Goal: Task Accomplishment & Management: Use online tool/utility

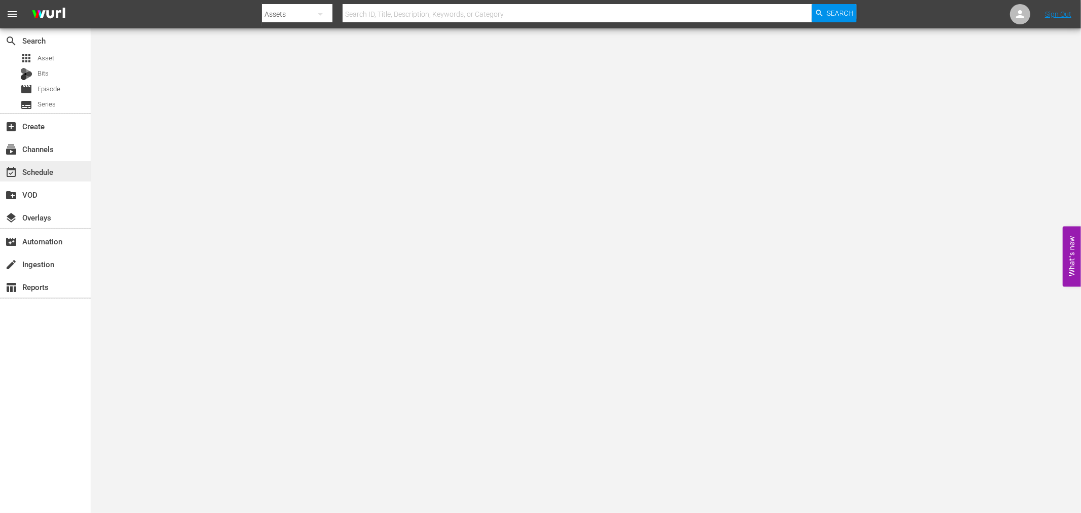
click at [64, 166] on div "event_available Schedule" at bounding box center [45, 171] width 91 height 20
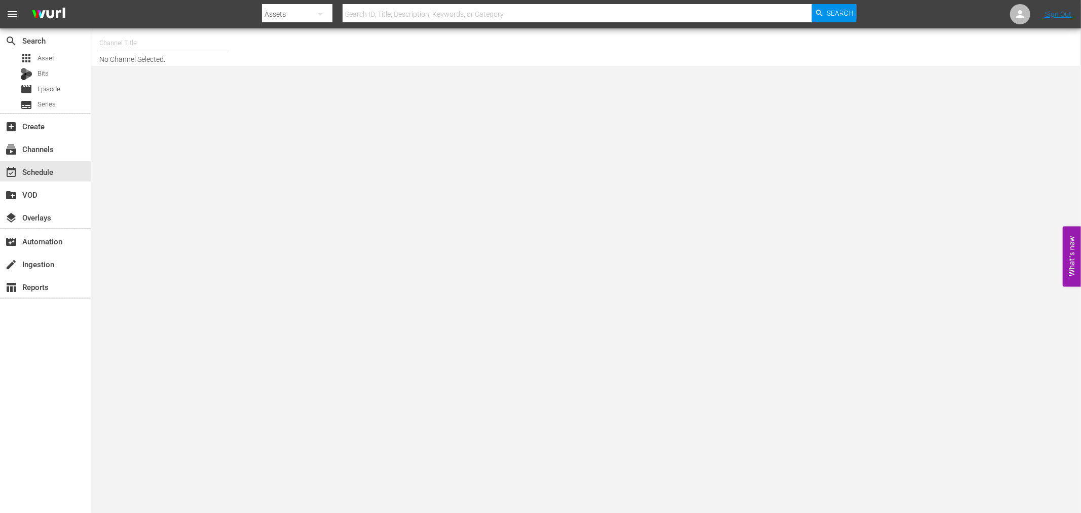
click at [161, 44] on input "text" at bounding box center [164, 43] width 130 height 24
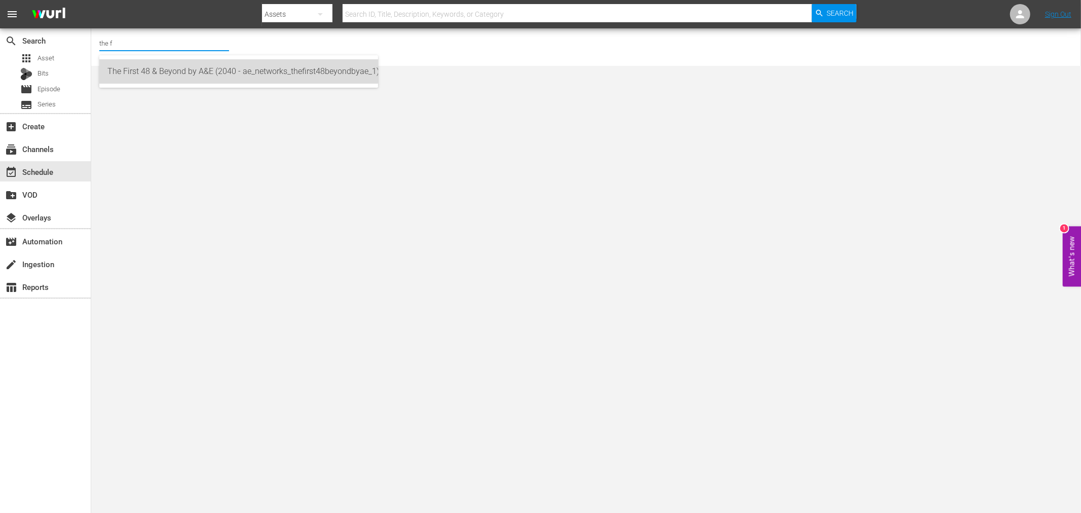
click at [171, 67] on div "The First 48 & Beyond by A&E (2040 - ae_networks_thefirst48beyondbyae_1)" at bounding box center [238, 71] width 263 height 24
type input "The First 48 & Beyond by A&E (2040 - ae_networks_thefirst48beyondbyae_1)"
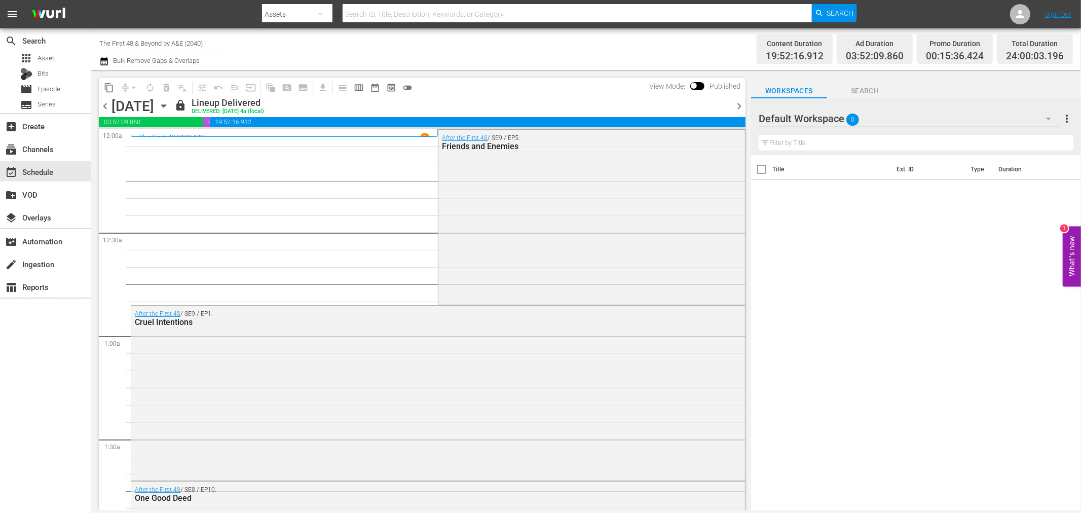
click at [169, 108] on icon "button" at bounding box center [163, 105] width 11 height 11
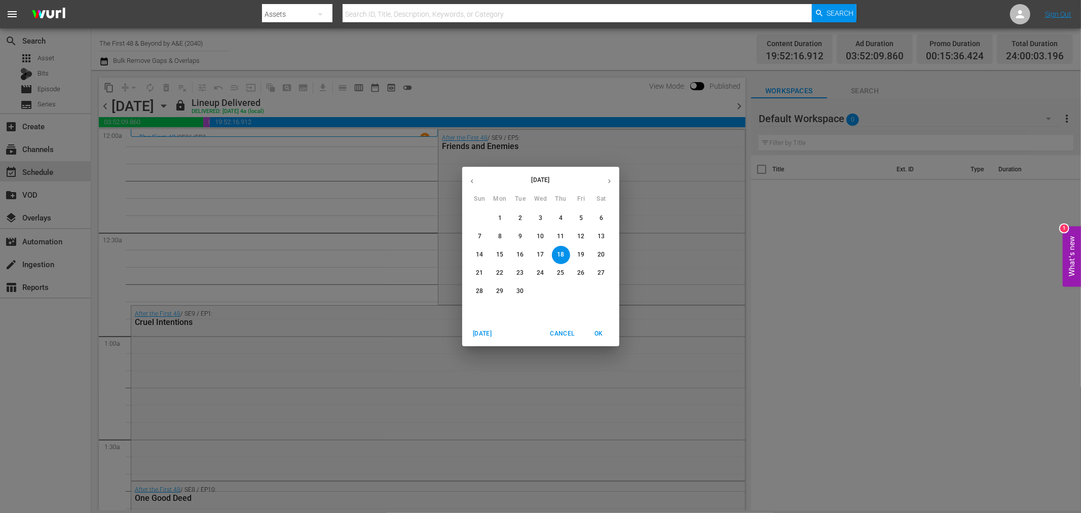
click at [499, 294] on p "29" at bounding box center [499, 291] width 7 height 9
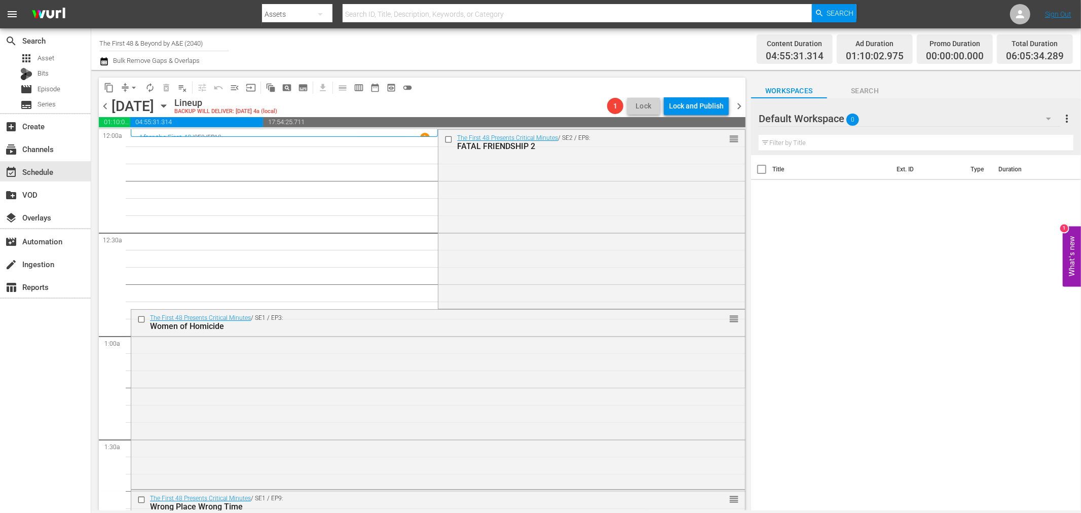
click at [494, 211] on div "The First 48 Presents Critical Minutes / SE2 / EP8: FATAL FRIENDSHIP 2 reorder" at bounding box center [592, 218] width 306 height 177
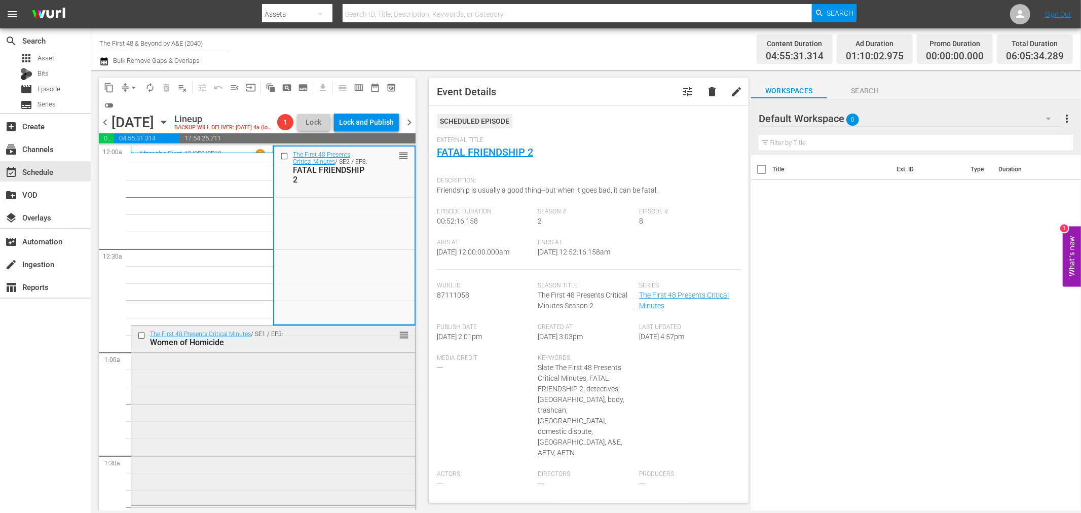
click at [257, 380] on div "The First 48 Presents Critical Minutes / SE1 / EP3: Women of Homicide reorder" at bounding box center [273, 414] width 284 height 177
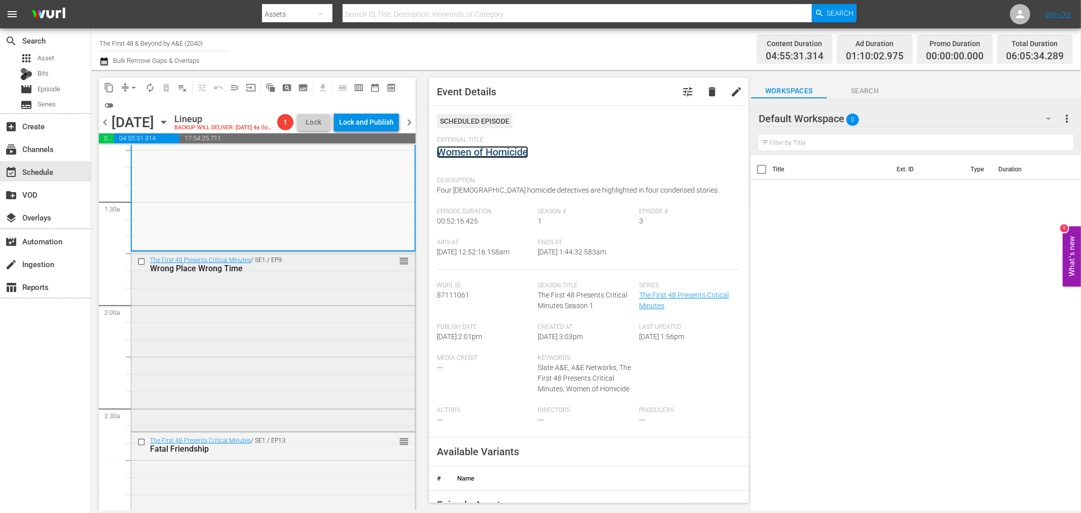
scroll to position [281, 0]
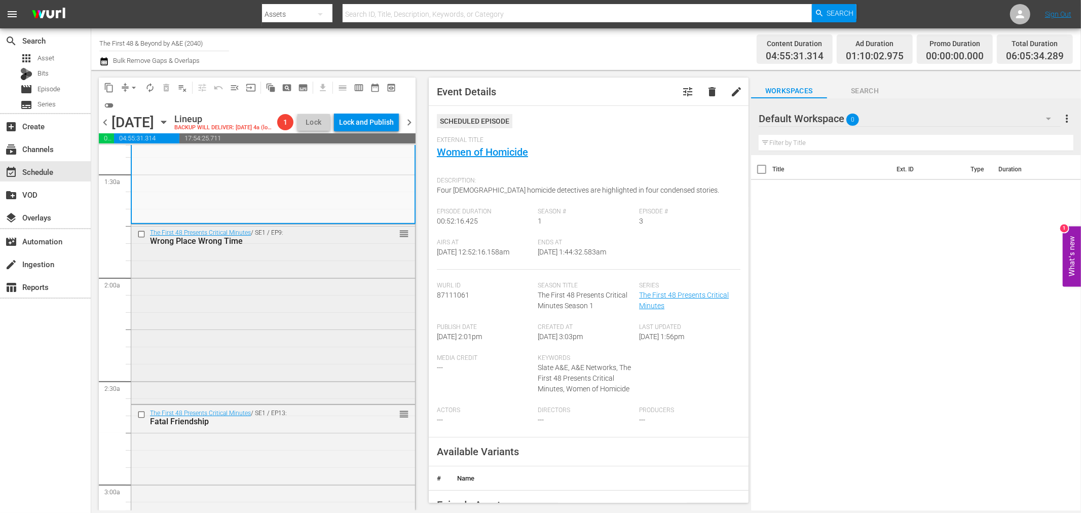
click at [251, 246] on div "Wrong Place Wrong Time" at bounding box center [256, 241] width 213 height 10
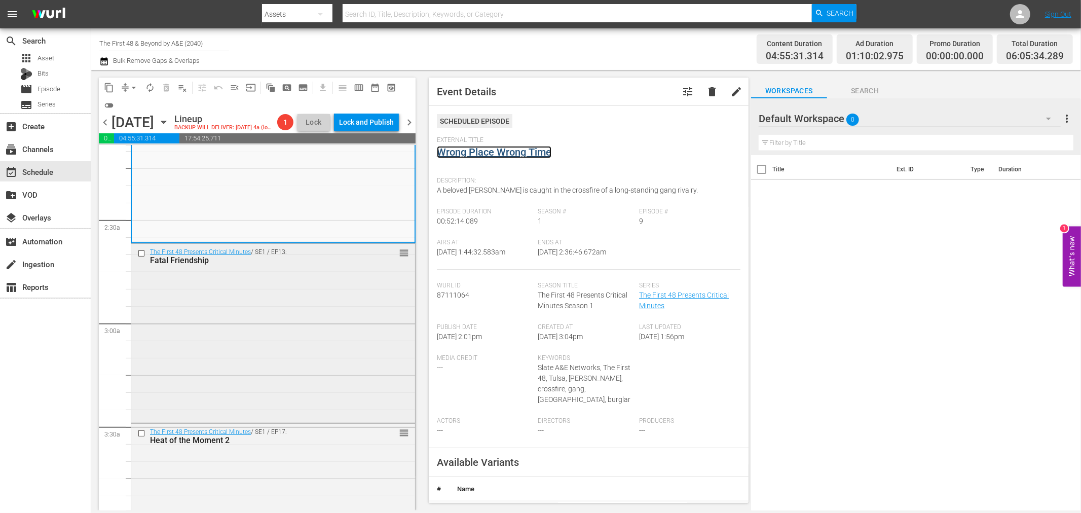
scroll to position [450, 0]
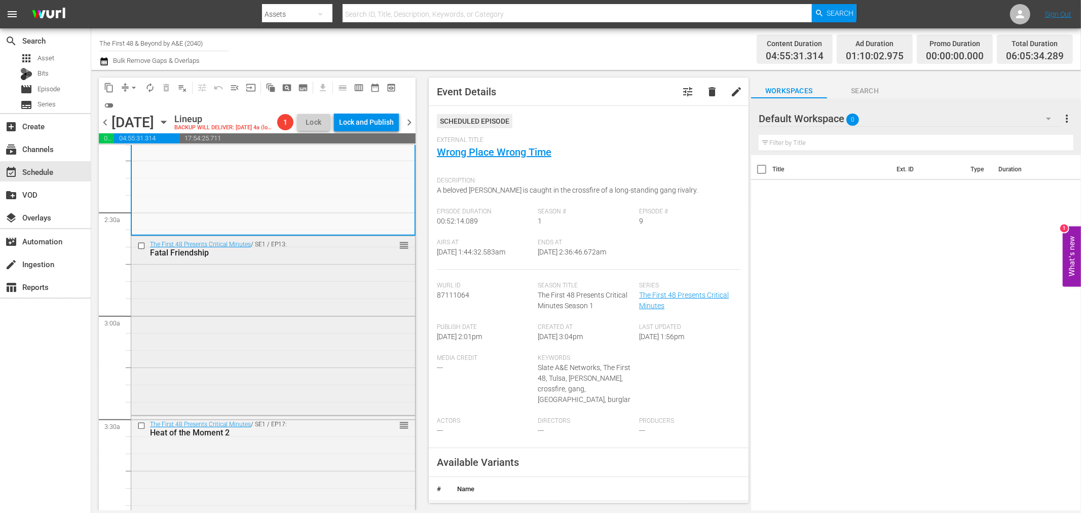
click at [293, 289] on div "The First 48 Presents Critical Minutes / SE1 / EP13: Fatal Friendship reorder" at bounding box center [273, 324] width 284 height 177
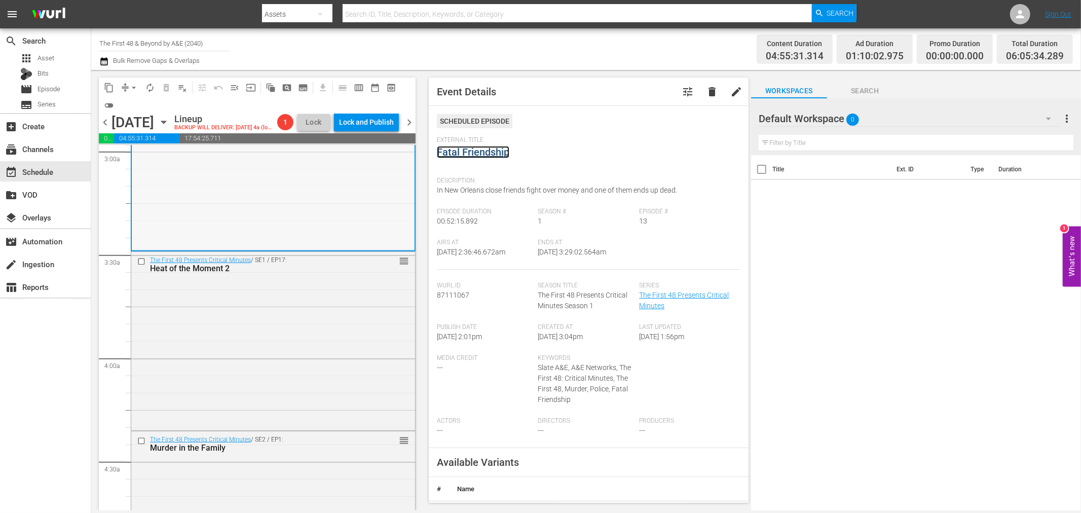
scroll to position [732, 0]
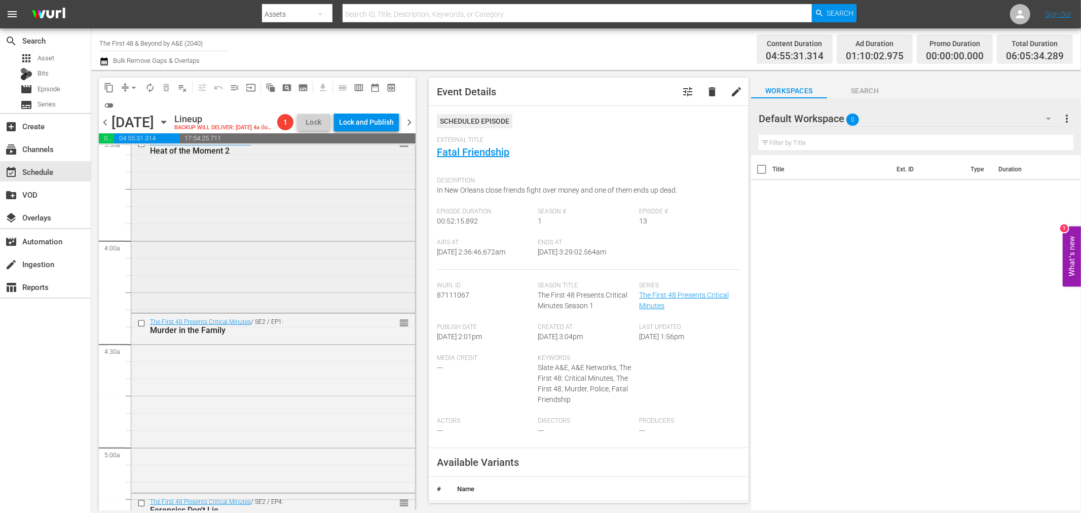
click at [357, 236] on div "The First 48 Presents Critical Minutes / SE1 / EP17: Heat of the Moment 2 reord…" at bounding box center [273, 222] width 284 height 176
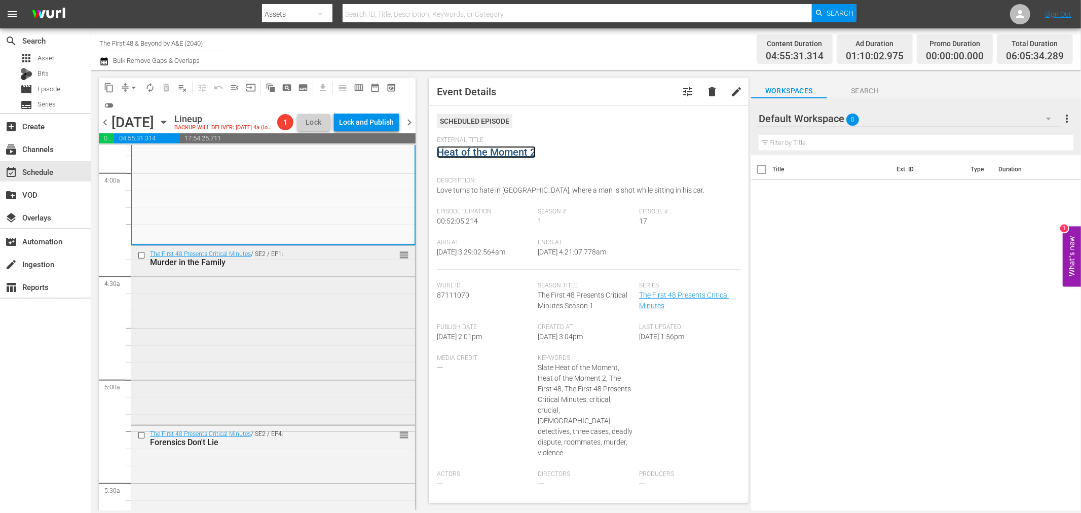
scroll to position [845, 0]
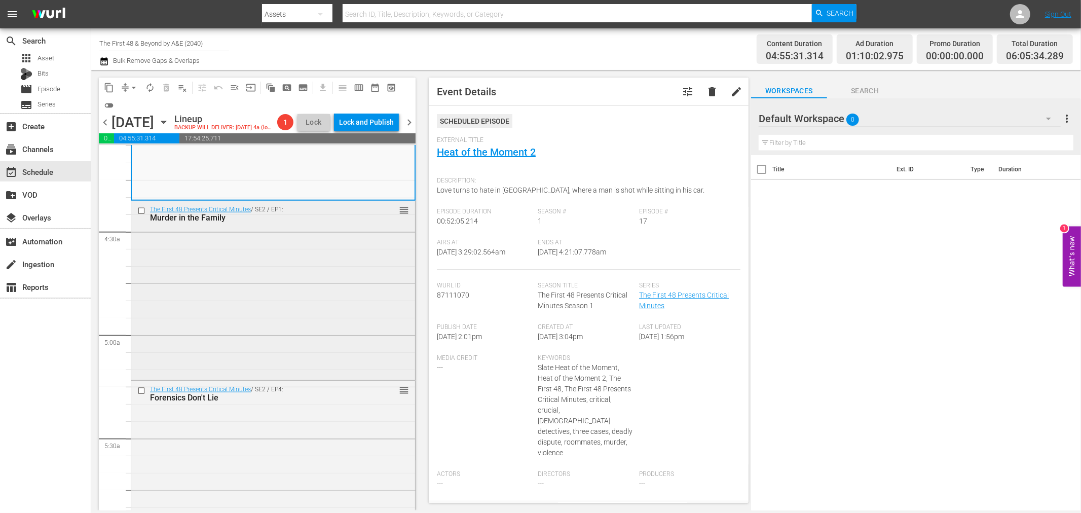
click at [318, 274] on div "The First 48 Presents Critical Minutes / SE2 / EP1: Murder in the Family reorder" at bounding box center [273, 289] width 284 height 177
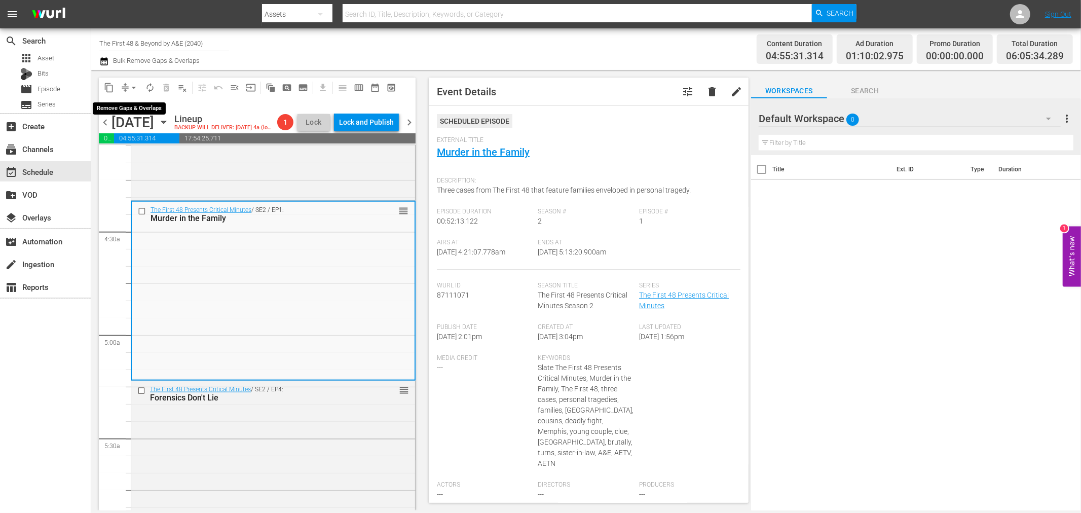
click at [134, 85] on span "arrow_drop_down" at bounding box center [134, 88] width 10 height 10
click at [138, 109] on li "Align to Midnight" at bounding box center [134, 107] width 106 height 17
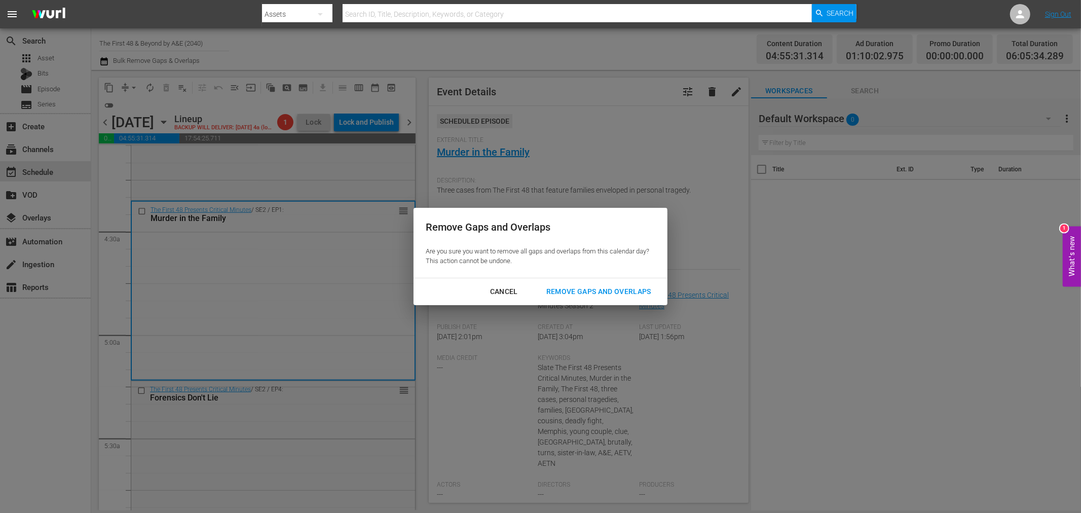
click at [644, 292] on div "Remove Gaps and Overlaps" at bounding box center [598, 291] width 121 height 13
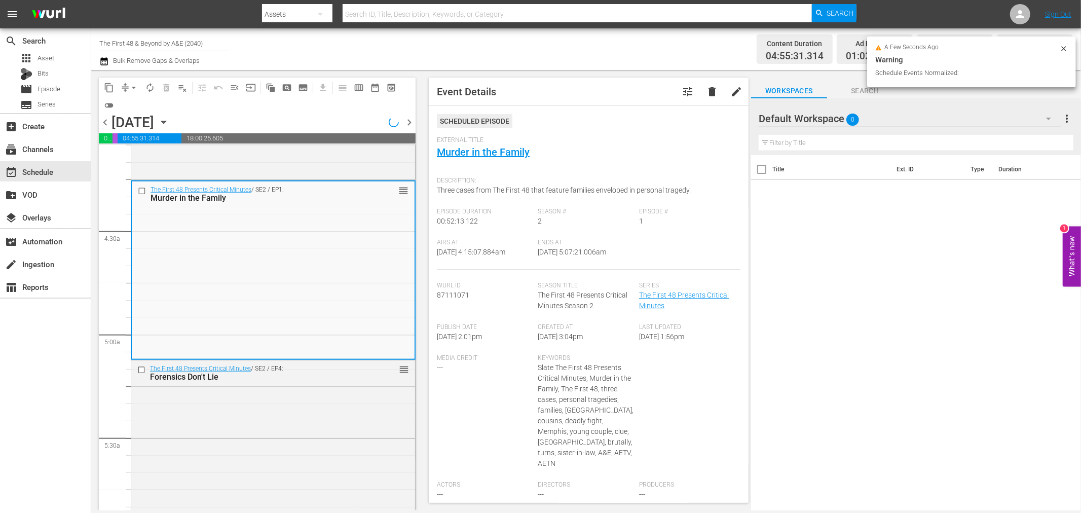
scroll to position [827, 0]
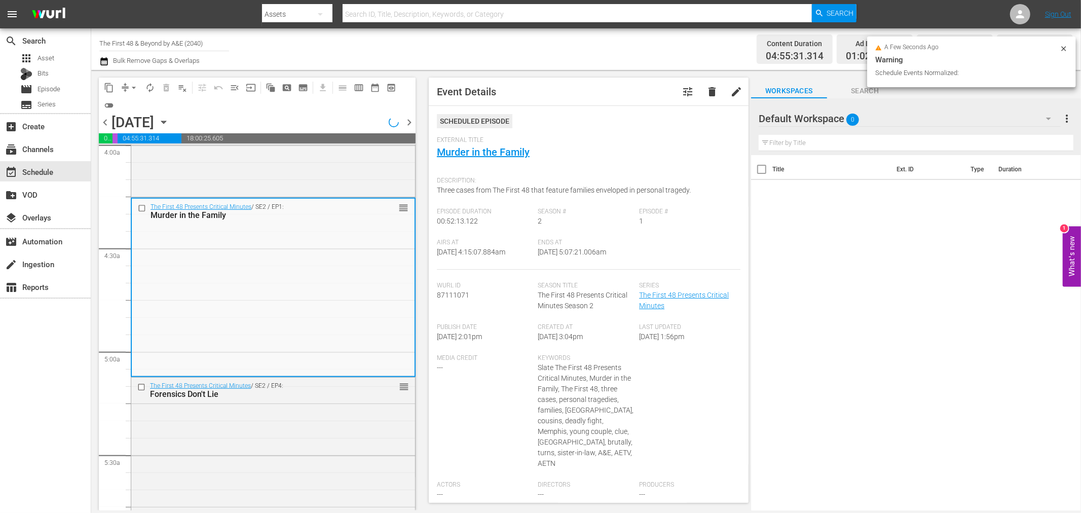
click at [1063, 48] on icon at bounding box center [1064, 49] width 8 height 8
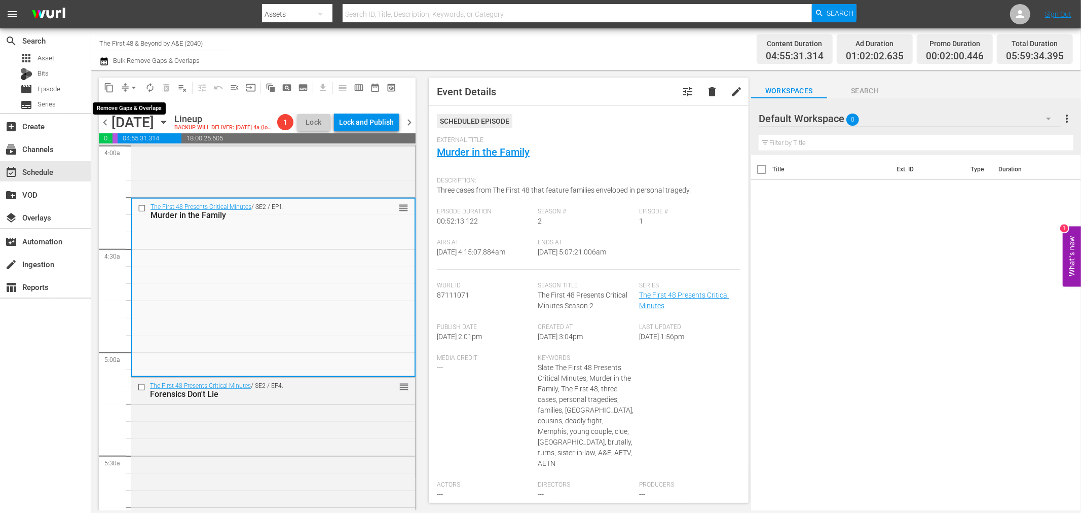
click at [126, 87] on button "arrow_drop_down" at bounding box center [134, 88] width 16 height 16
click at [141, 113] on li "Align to Midnight" at bounding box center [134, 107] width 106 height 17
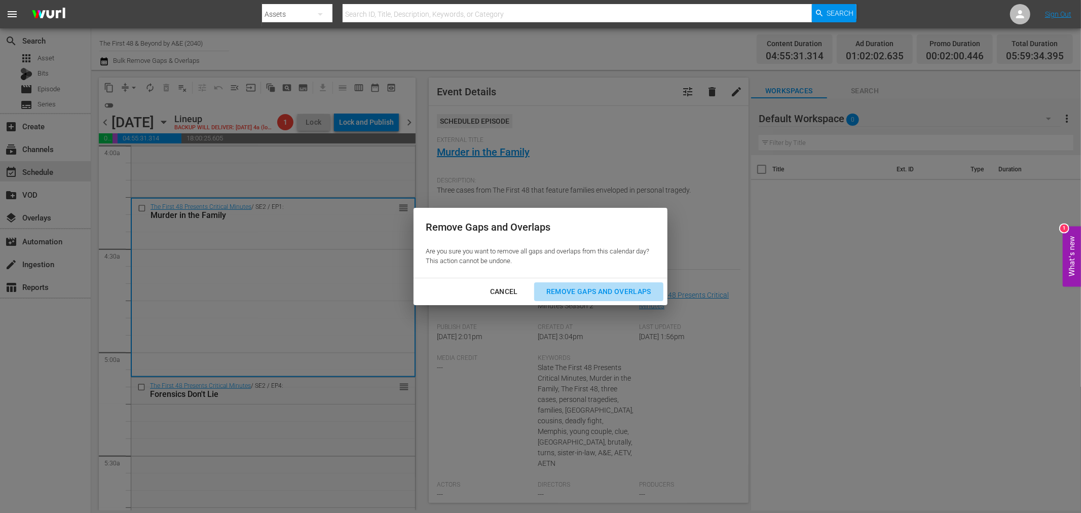
click at [591, 295] on div "Remove Gaps and Overlaps" at bounding box center [598, 291] width 121 height 13
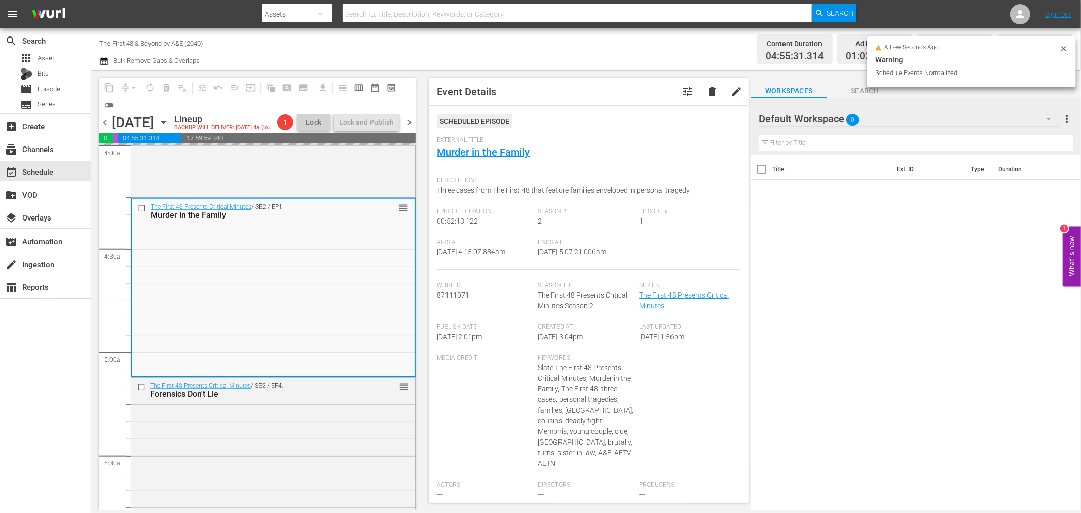
click at [1067, 46] on icon at bounding box center [1064, 49] width 8 height 8
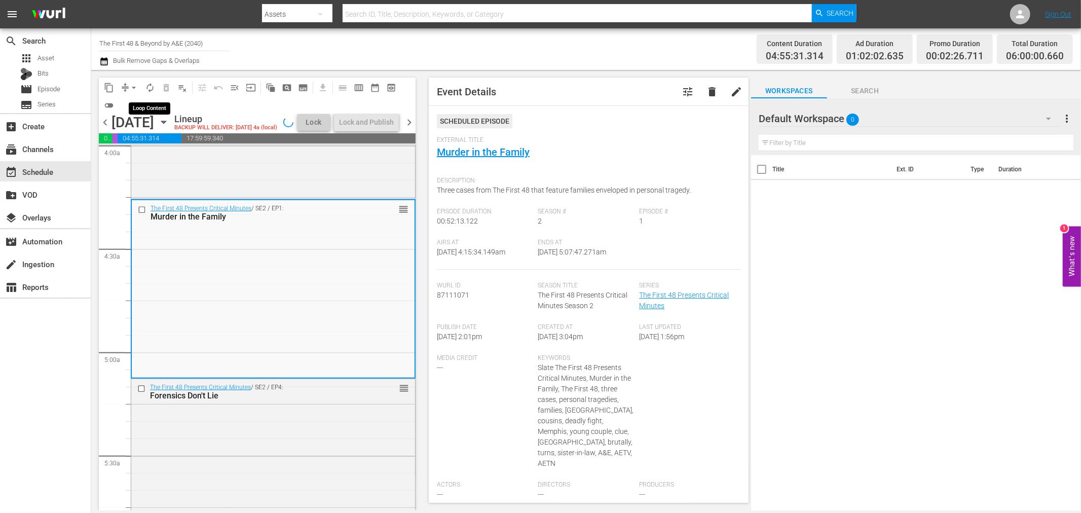
click at [155, 87] on span "autorenew_outlined" at bounding box center [150, 88] width 10 height 10
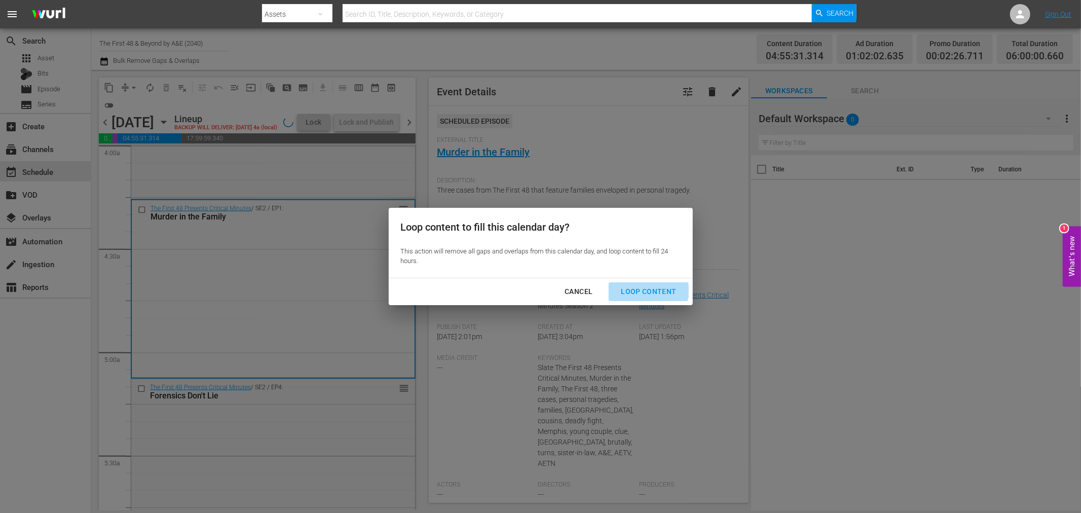
click at [645, 285] on div "Loop Content" at bounding box center [648, 291] width 71 height 13
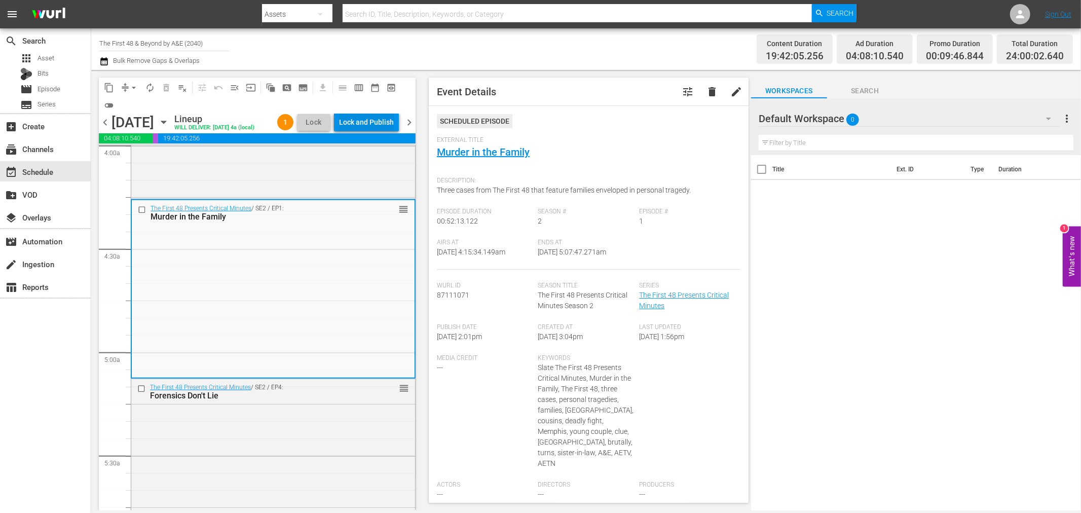
click at [382, 117] on div "Lock and Publish" at bounding box center [366, 122] width 55 height 18
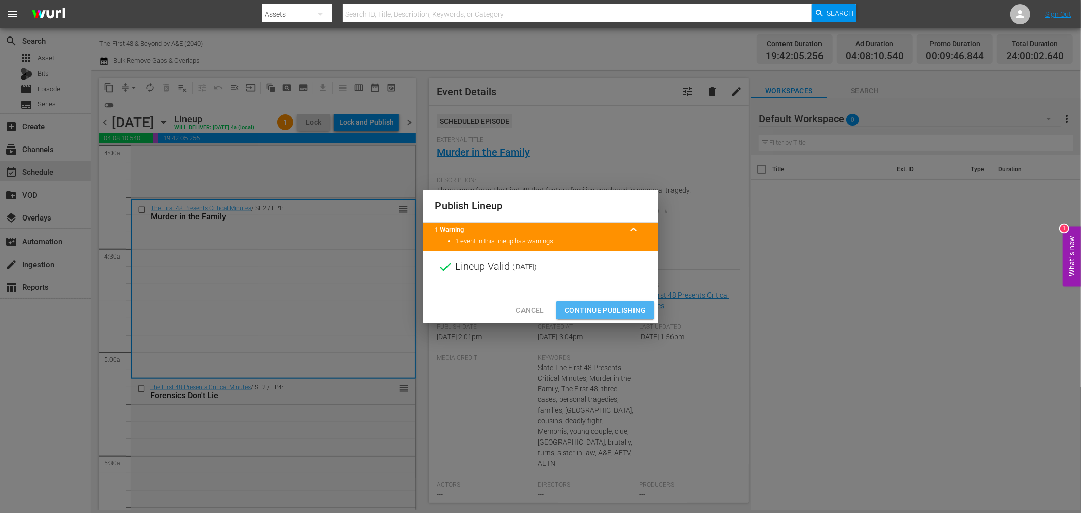
click at [630, 310] on span "Continue Publishing" at bounding box center [606, 310] width 82 height 13
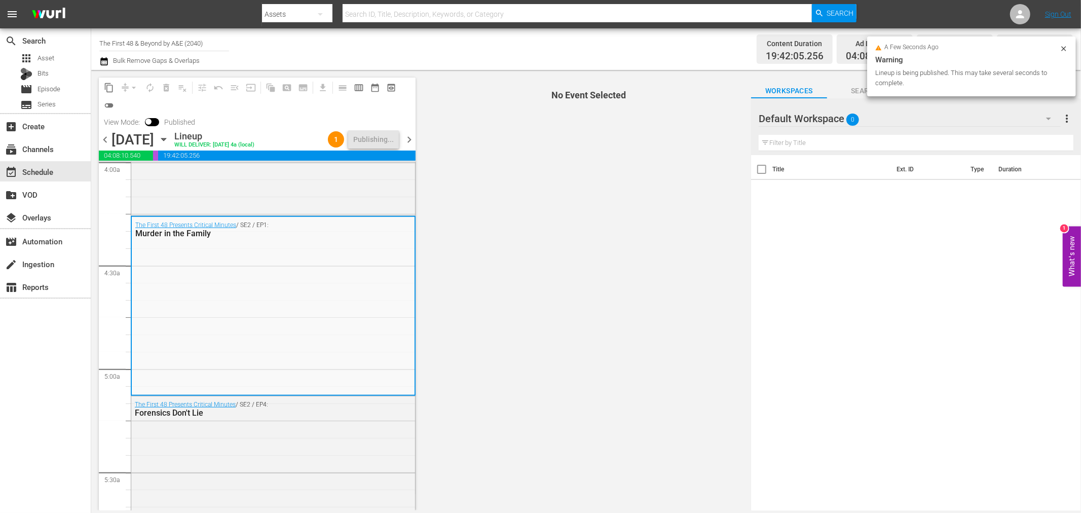
click at [412, 142] on span "chevron_right" at bounding box center [409, 139] width 13 height 13
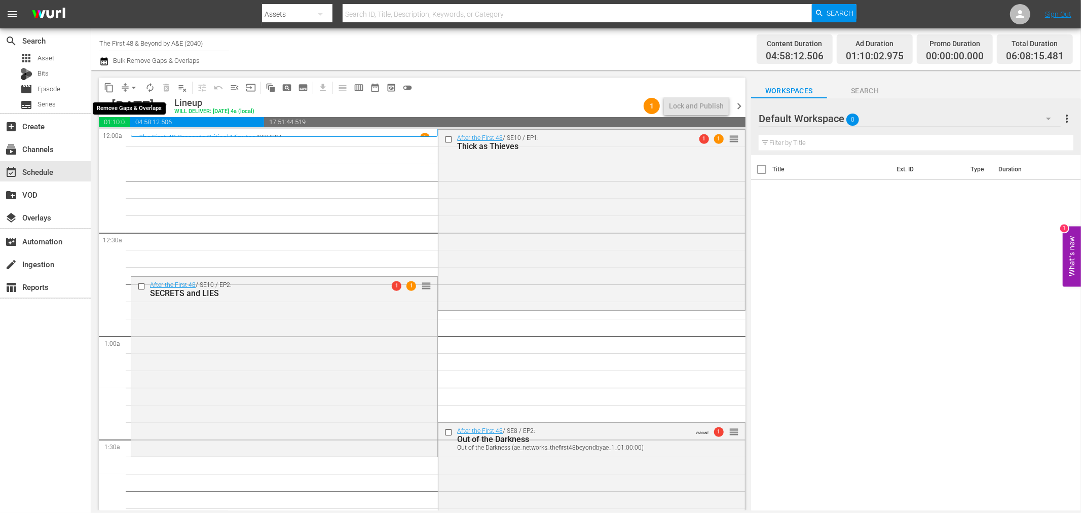
click at [135, 85] on span "arrow_drop_down" at bounding box center [134, 88] width 10 height 10
click at [133, 102] on li "Align to Midnight" at bounding box center [134, 107] width 106 height 17
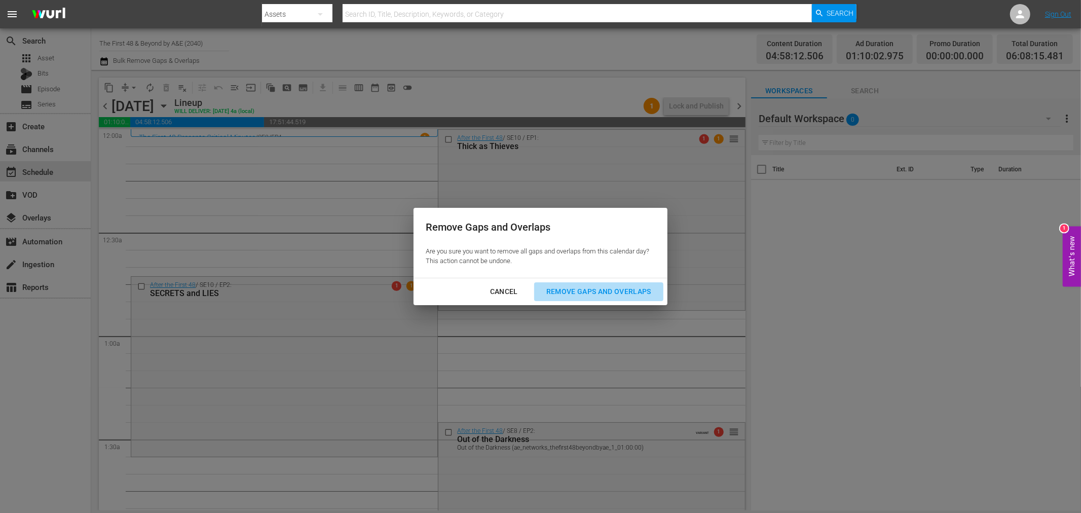
click at [595, 294] on div "Remove Gaps and Overlaps" at bounding box center [598, 291] width 121 height 13
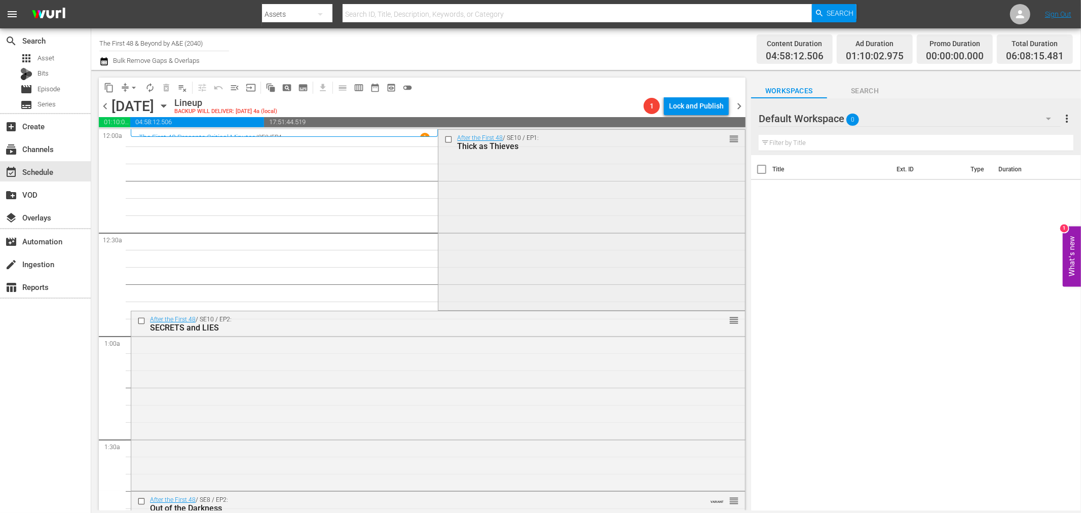
click at [516, 205] on div "After the First 48 / SE10 / EP1: Thick as Thieves reorder" at bounding box center [592, 219] width 306 height 178
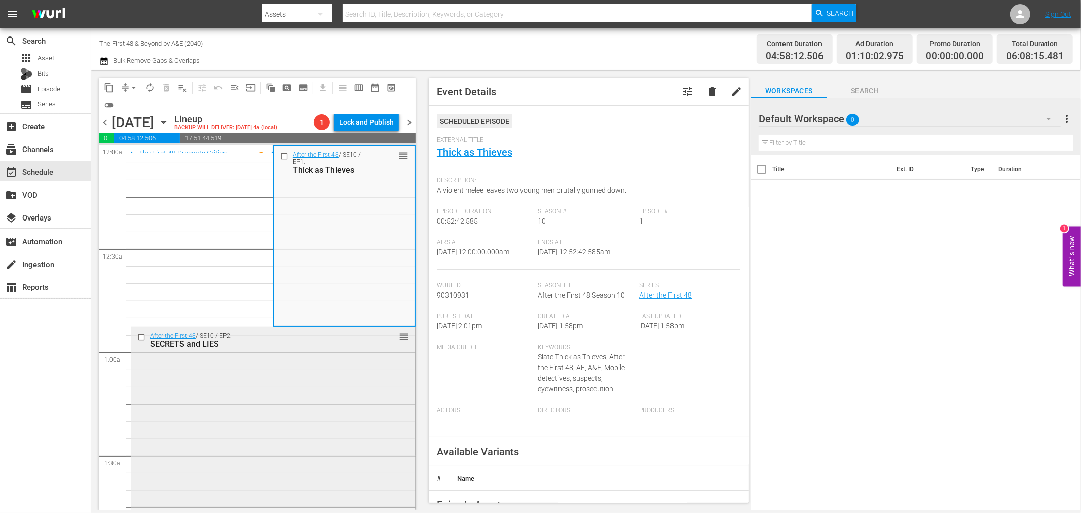
click at [325, 340] on div "SECRETS and LIES" at bounding box center [256, 344] width 213 height 10
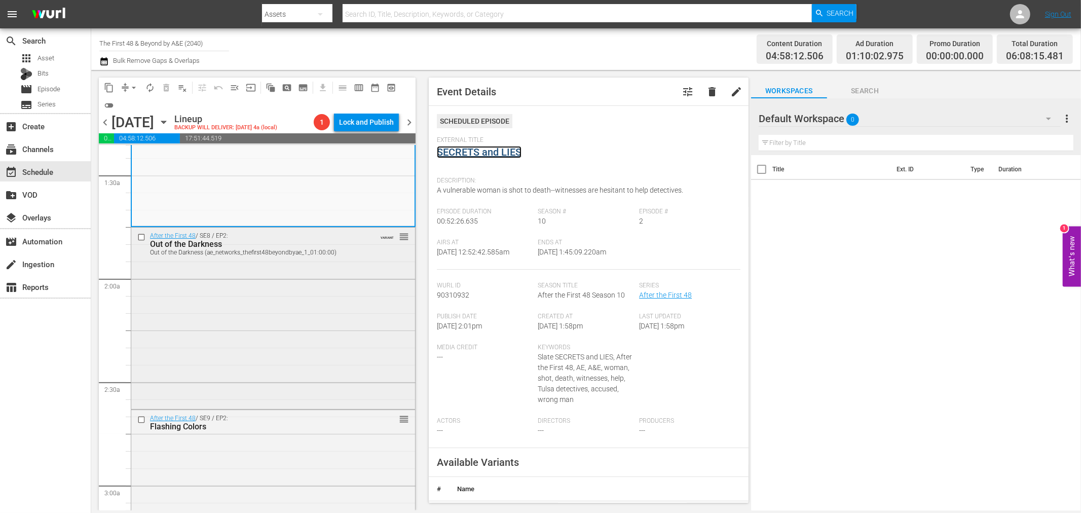
scroll to position [281, 0]
click at [274, 293] on div "After the First 48 / SE8 / EP2: Out of the Darkness Out of the Darkness (ae_net…" at bounding box center [273, 316] width 284 height 179
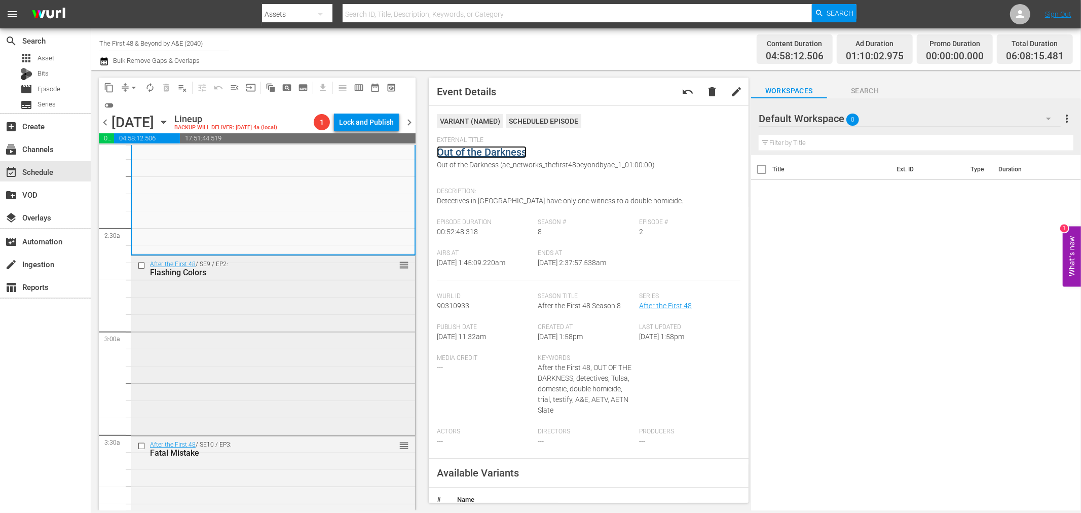
scroll to position [450, 0]
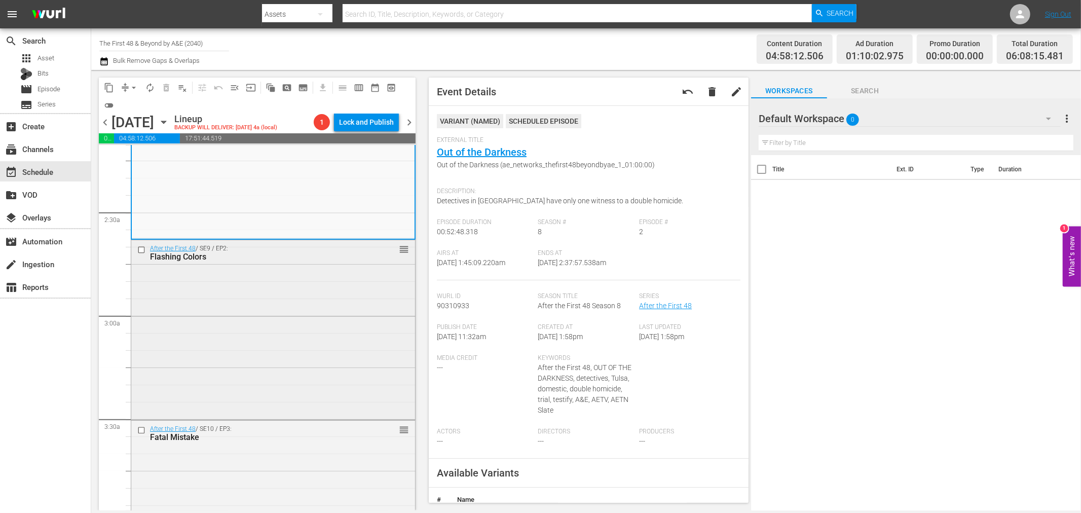
click at [300, 306] on div "After the First 48 / SE9 / EP2: Flashing Colors reorder" at bounding box center [273, 329] width 284 height 178
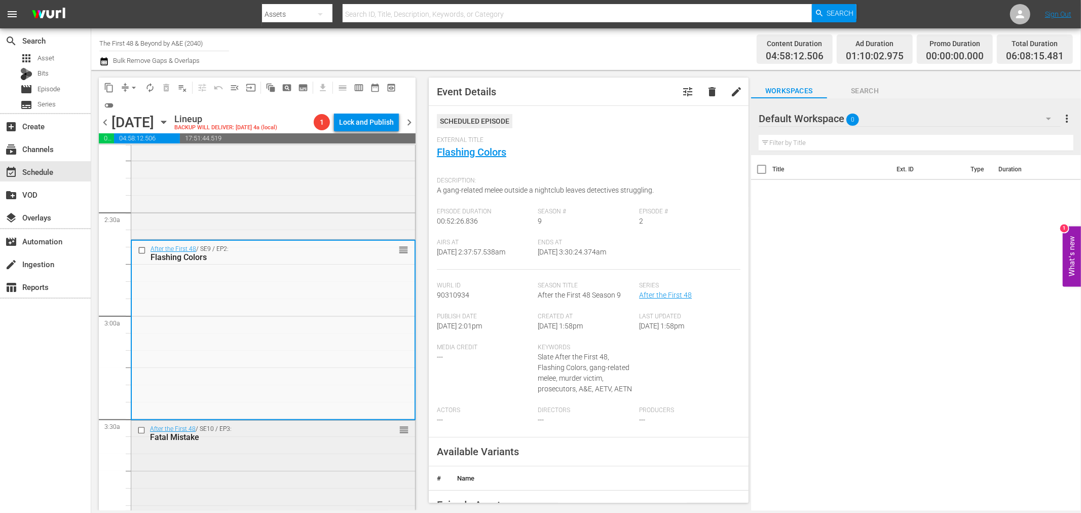
click at [272, 495] on div "After the First 48 / SE10 / EP3: Fatal Mistake reorder" at bounding box center [273, 509] width 284 height 177
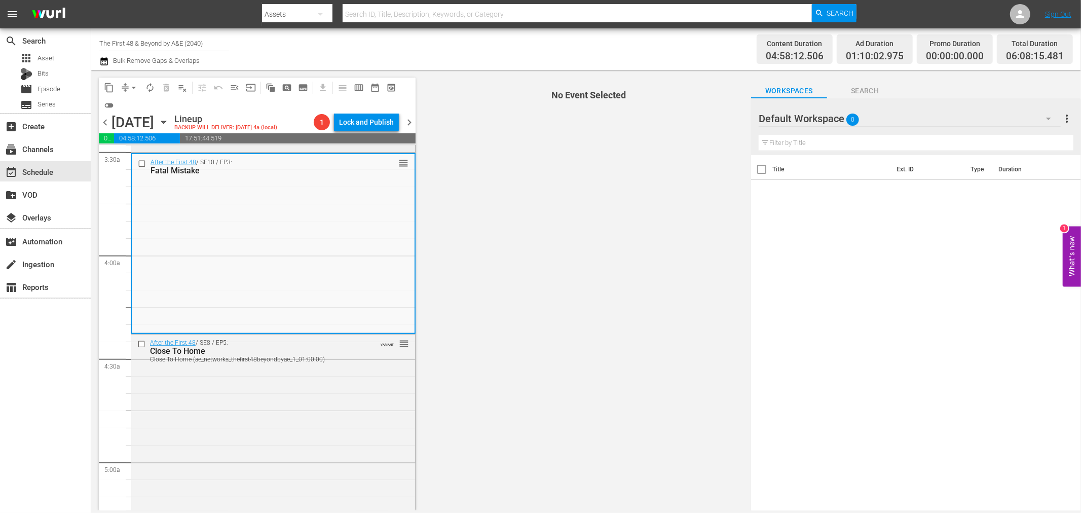
scroll to position [732, 0]
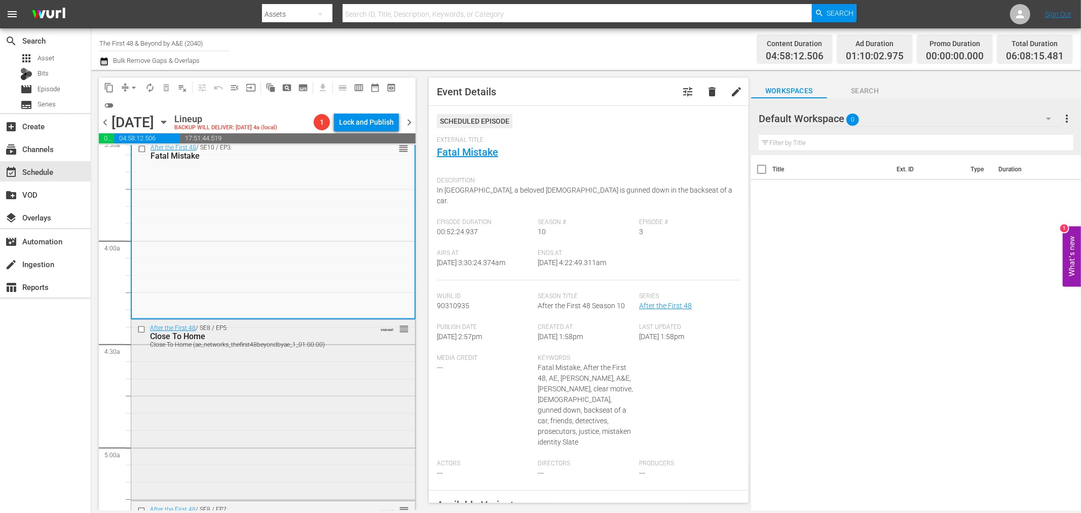
click at [325, 432] on div "After the First 48 / SE8 / EP5: Close To Home Close To Home (ae_networks_thefir…" at bounding box center [273, 409] width 284 height 178
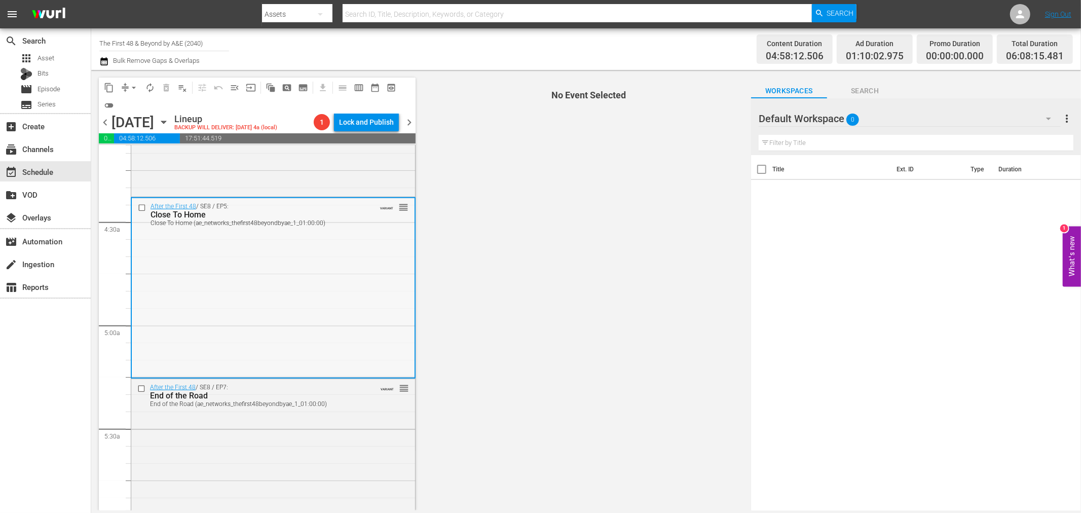
scroll to position [845, 0]
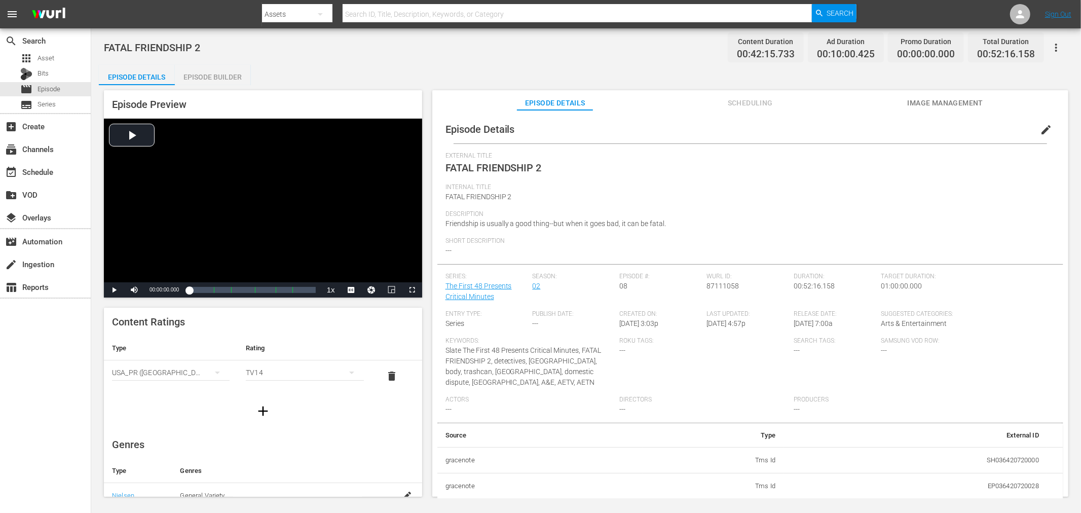
click at [181, 79] on div "Episode Builder" at bounding box center [213, 77] width 76 height 24
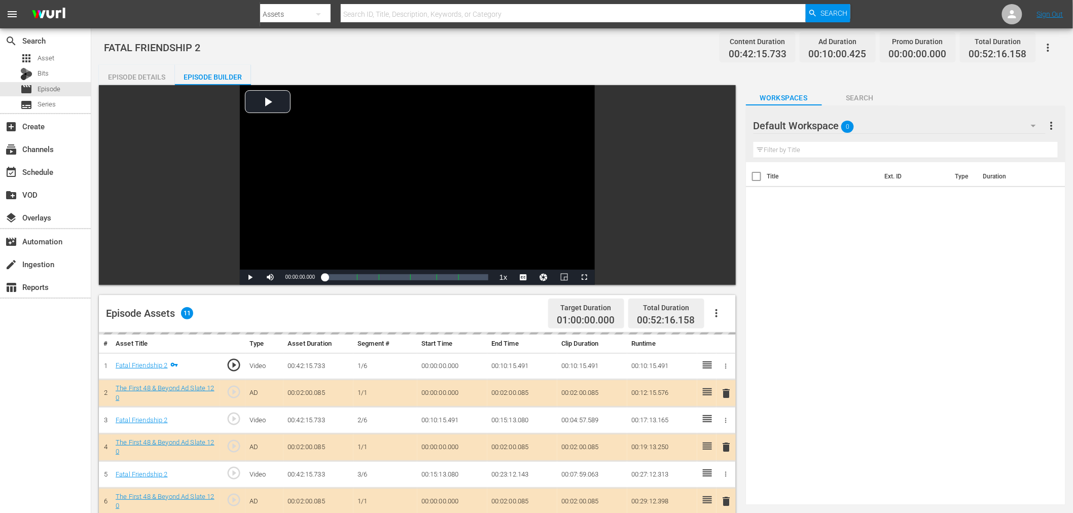
click at [929, 127] on div "Default Workspace 0" at bounding box center [899, 126] width 292 height 28
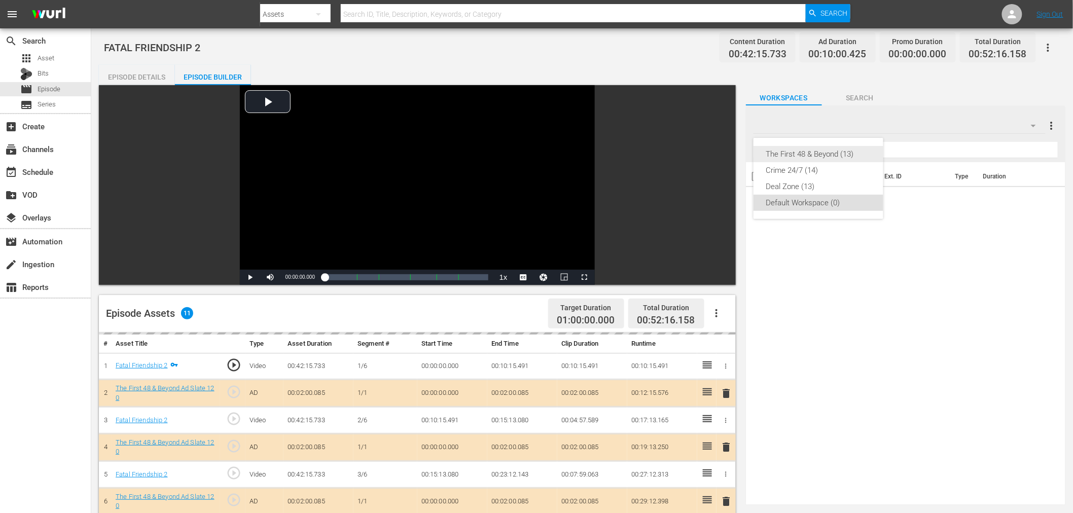
click at [858, 150] on div "The First 48 & Beyond (13)" at bounding box center [818, 154] width 105 height 16
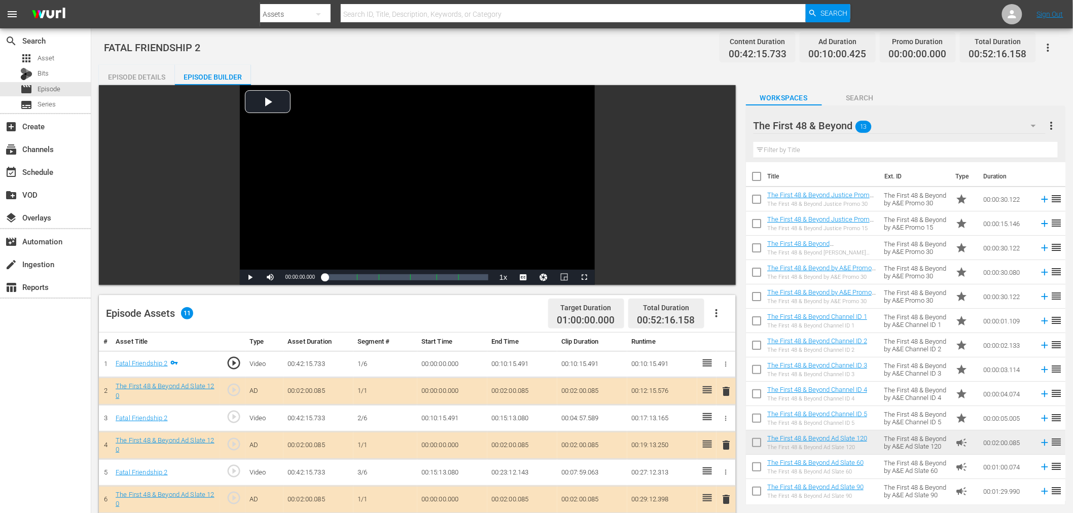
click at [726, 448] on span "delete" at bounding box center [726, 445] width 12 height 12
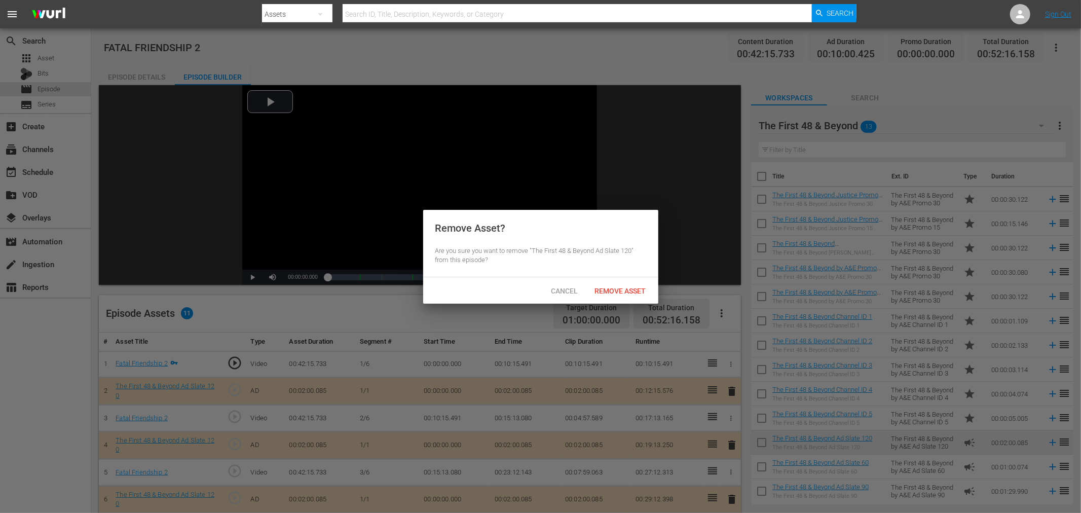
click at [631, 284] on div "Remove Asset" at bounding box center [620, 290] width 67 height 19
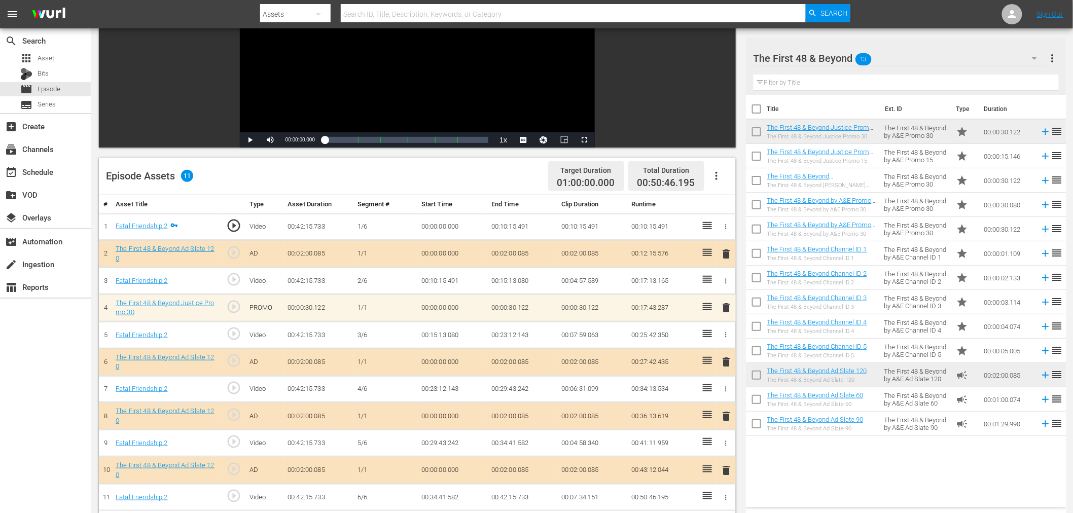
scroll to position [169, 0]
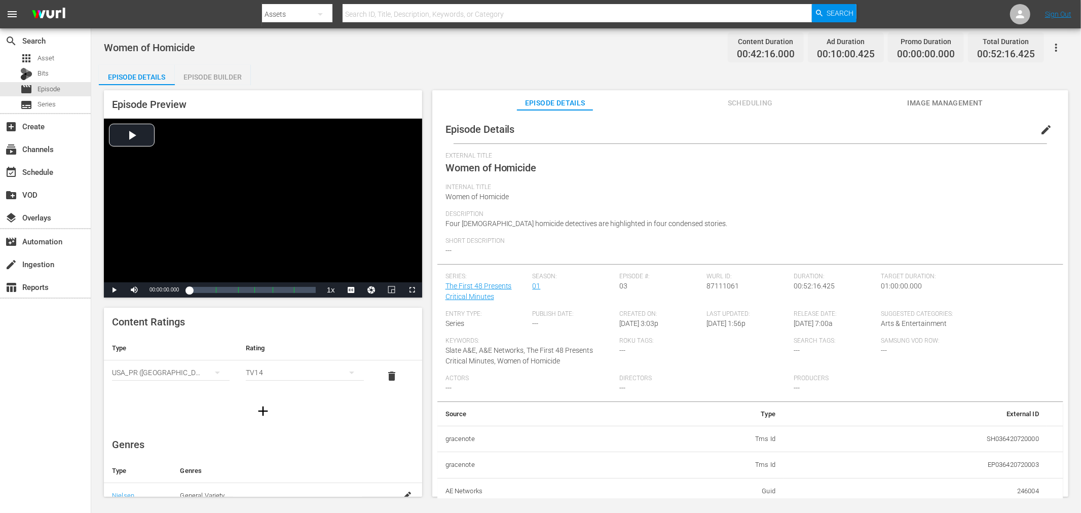
click at [226, 66] on div "Episode Builder" at bounding box center [213, 77] width 76 height 24
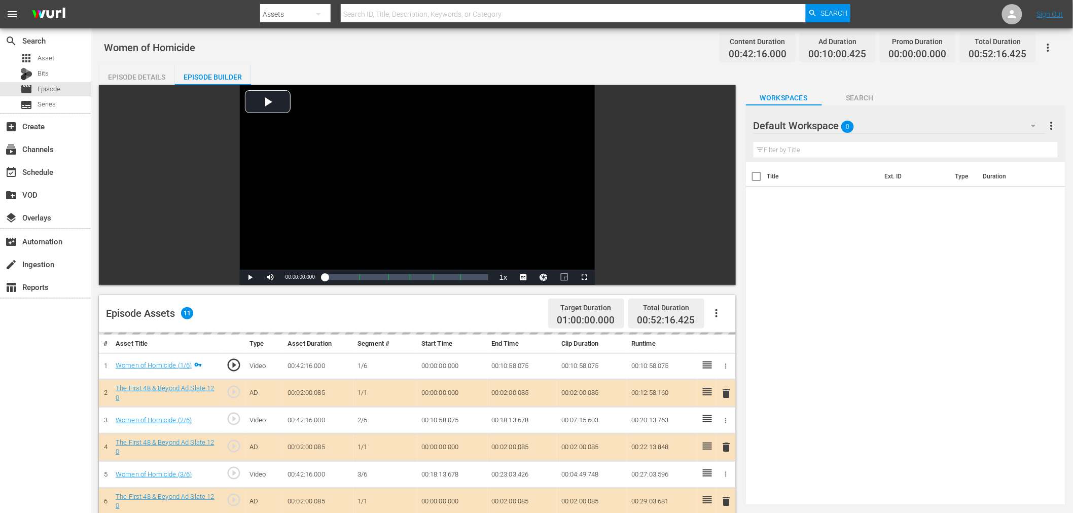
click at [893, 121] on div "Default Workspace 0" at bounding box center [899, 126] width 292 height 28
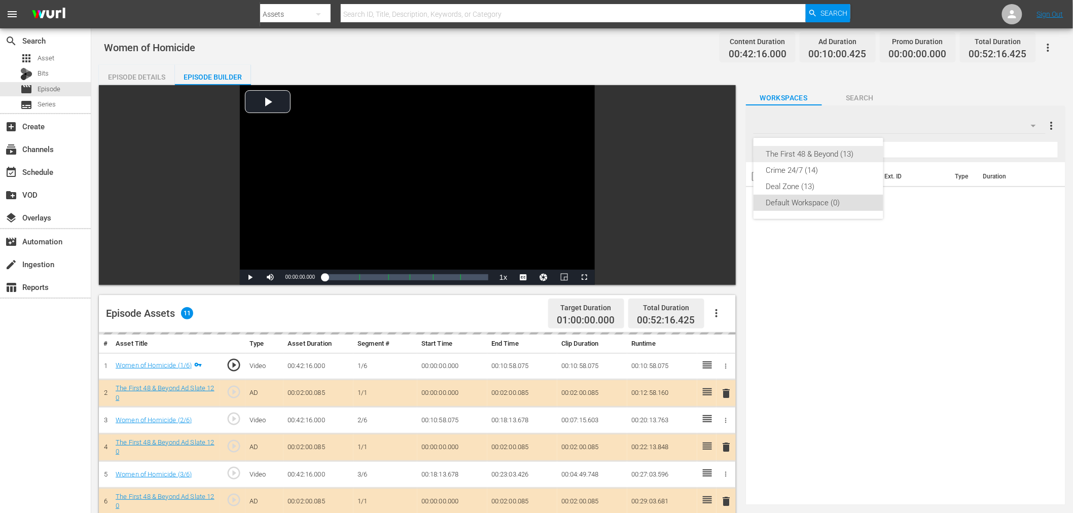
click at [818, 153] on div "The First 48 & Beyond (13)" at bounding box center [818, 154] width 105 height 16
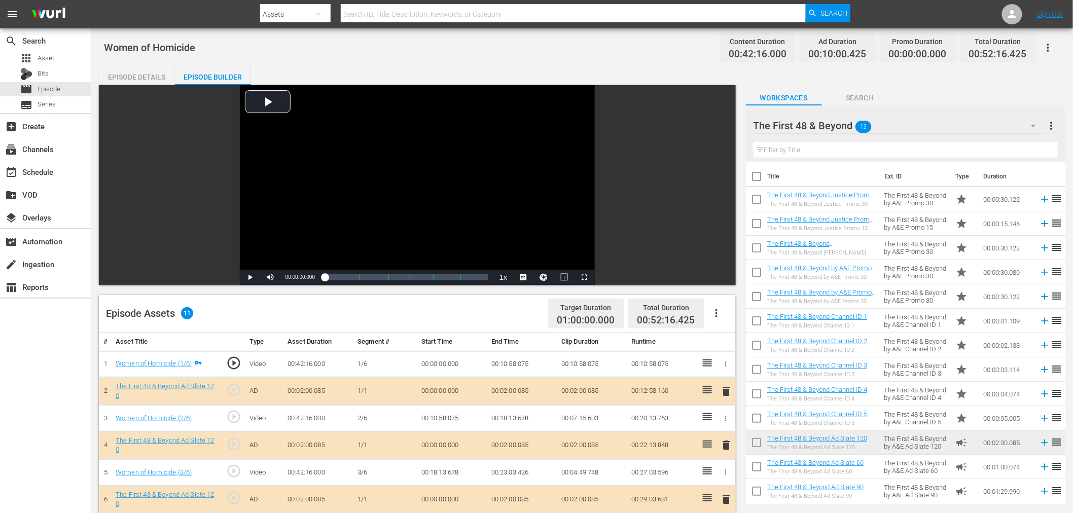
click at [729, 452] on button "delete" at bounding box center [726, 445] width 12 height 15
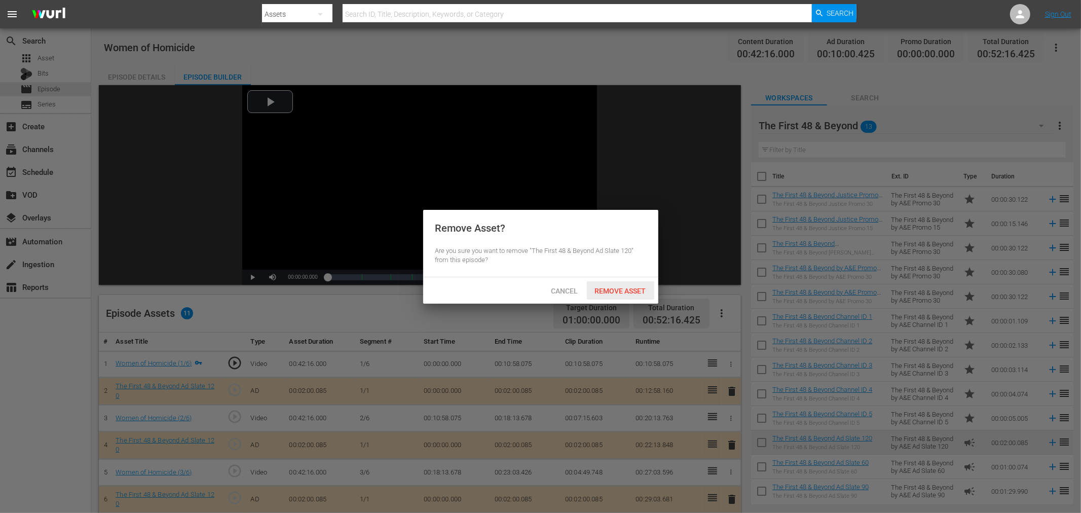
click at [611, 296] on div "Remove Asset" at bounding box center [620, 290] width 67 height 19
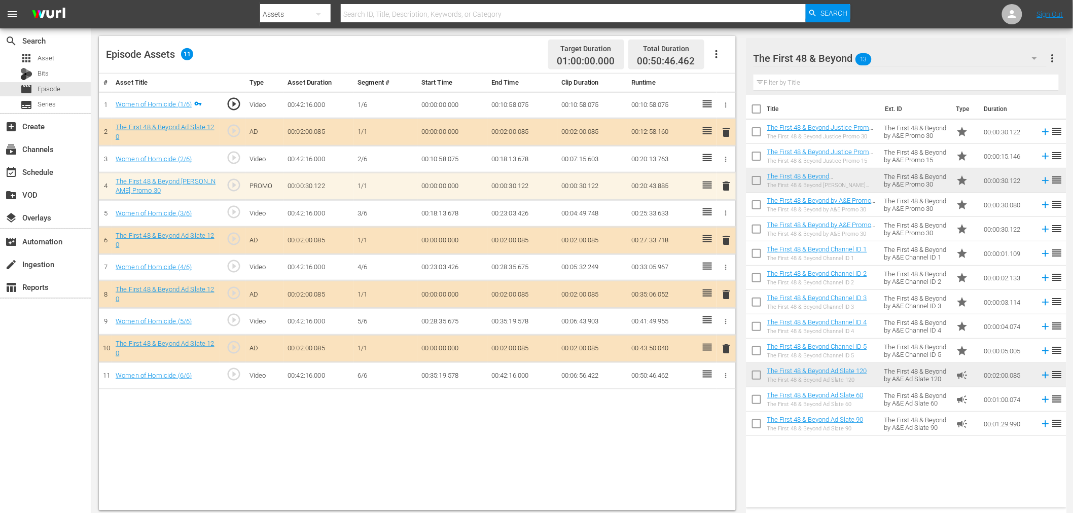
scroll to position [264, 0]
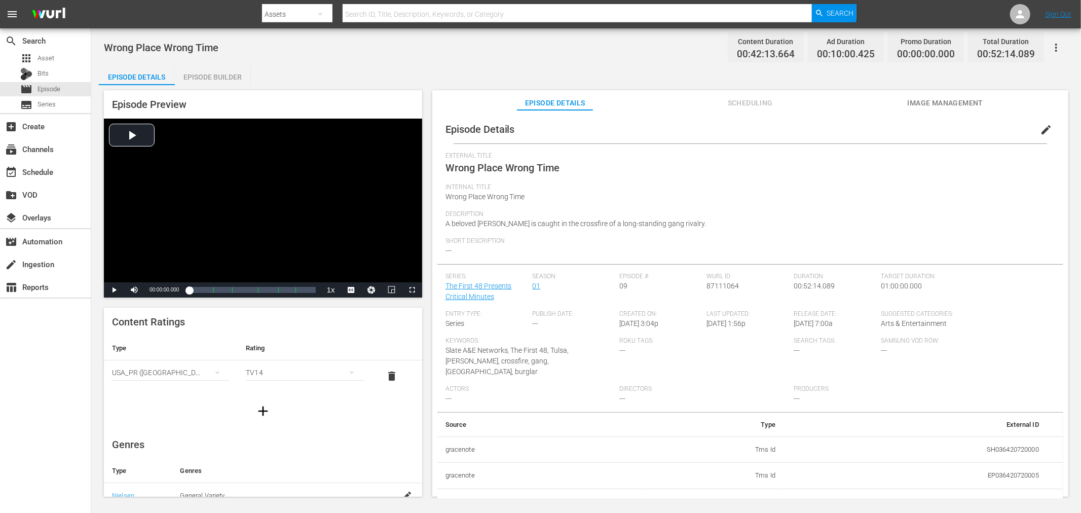
click at [201, 83] on div "Episode Builder" at bounding box center [213, 77] width 76 height 24
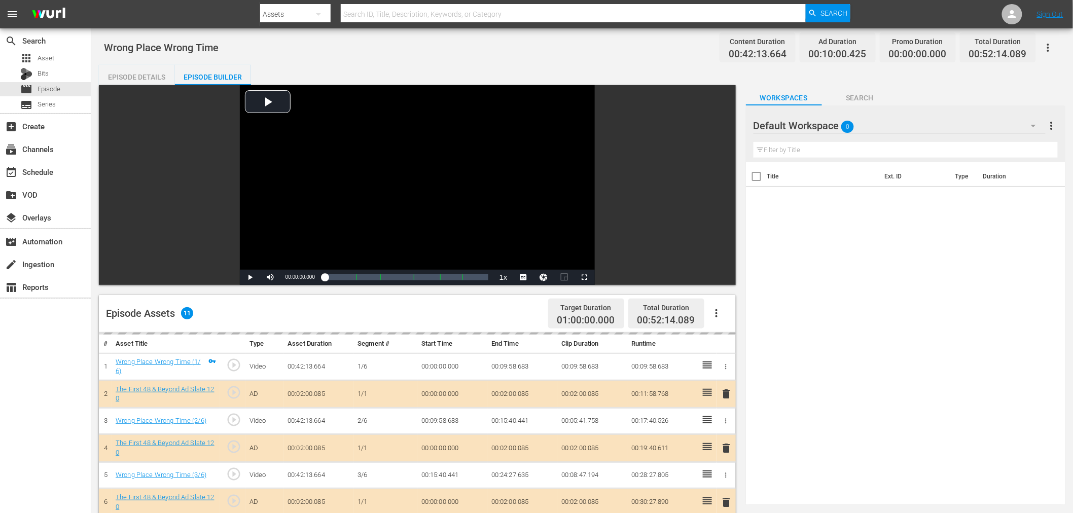
click at [973, 126] on div "Default Workspace 0" at bounding box center [899, 126] width 292 height 28
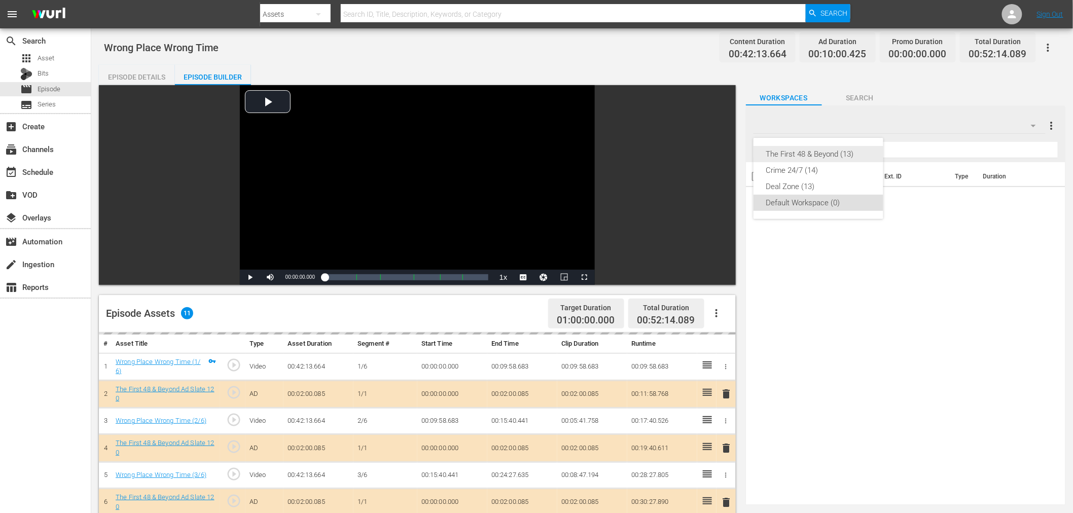
click at [863, 151] on div "The First 48 & Beyond (13)" at bounding box center [818, 154] width 105 height 16
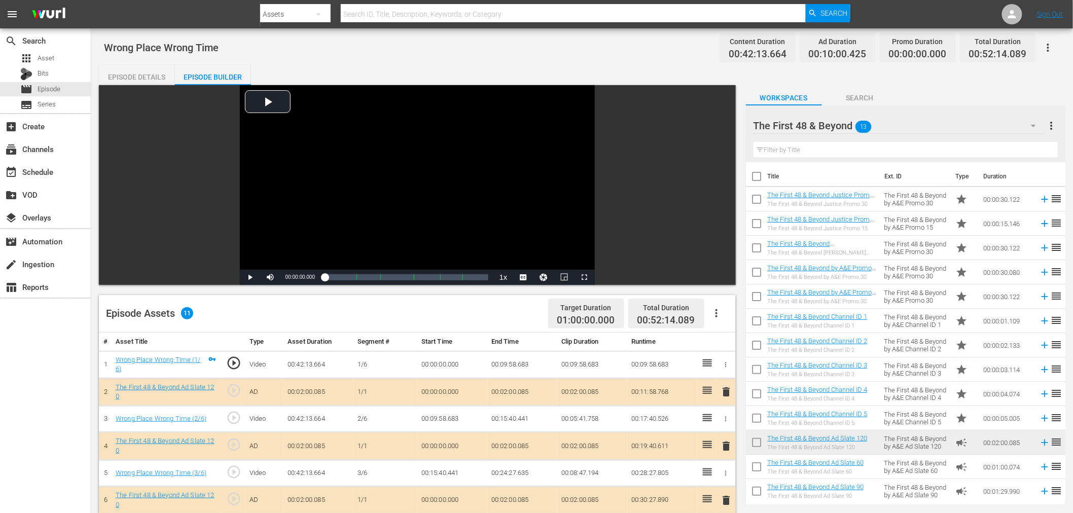
click at [729, 450] on span "delete" at bounding box center [726, 446] width 12 height 12
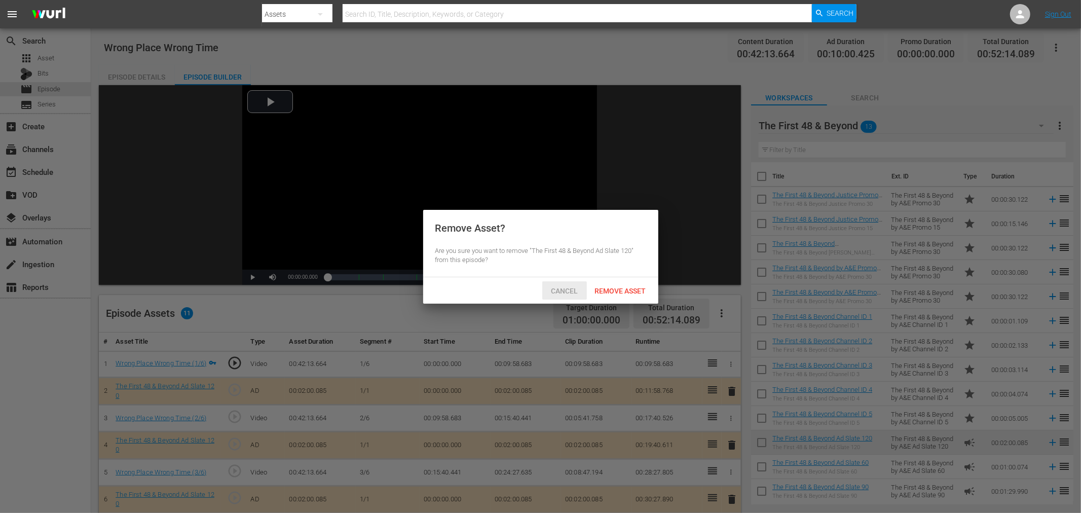
click at [600, 284] on div "Remove Asset" at bounding box center [620, 290] width 67 height 19
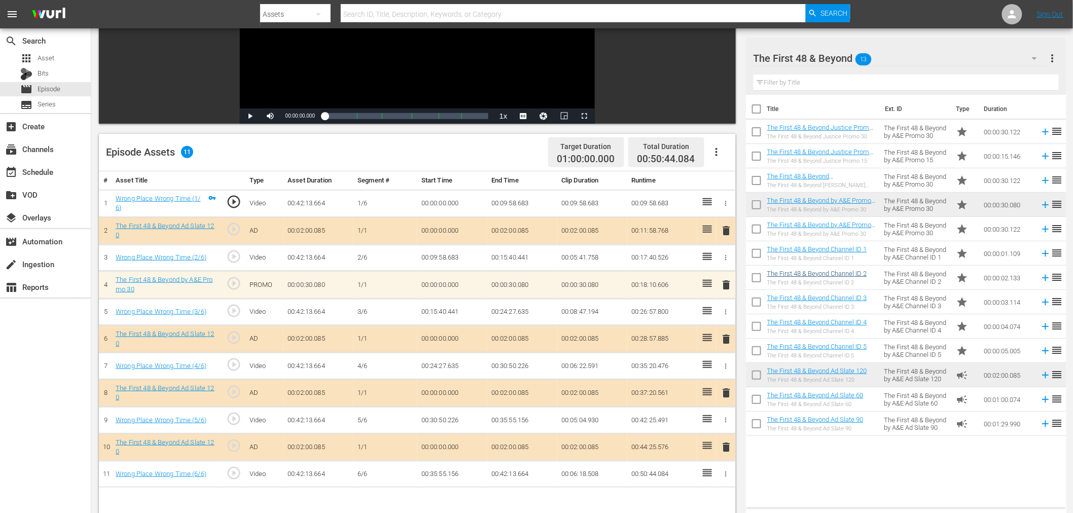
scroll to position [225, 0]
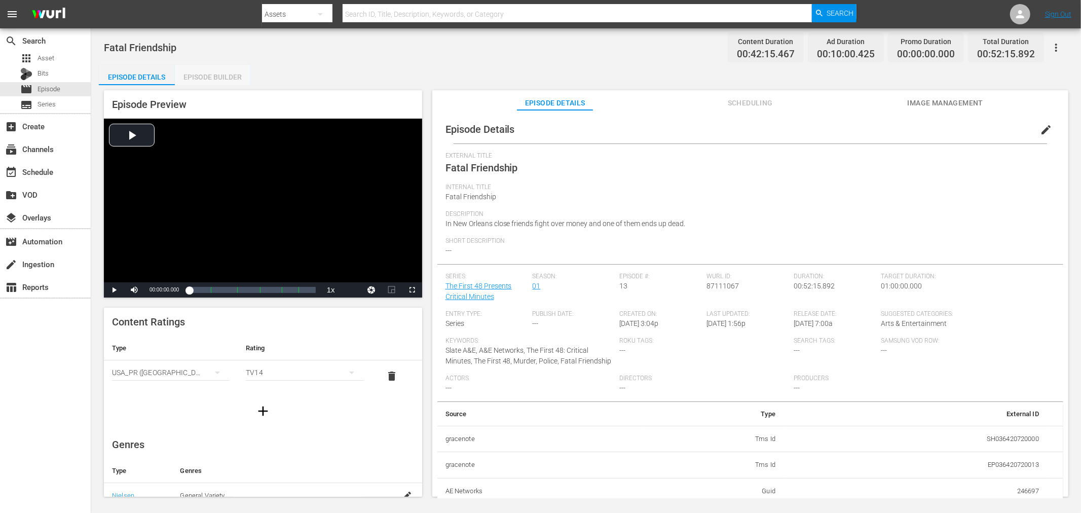
click at [223, 79] on div "Episode Builder" at bounding box center [213, 77] width 76 height 24
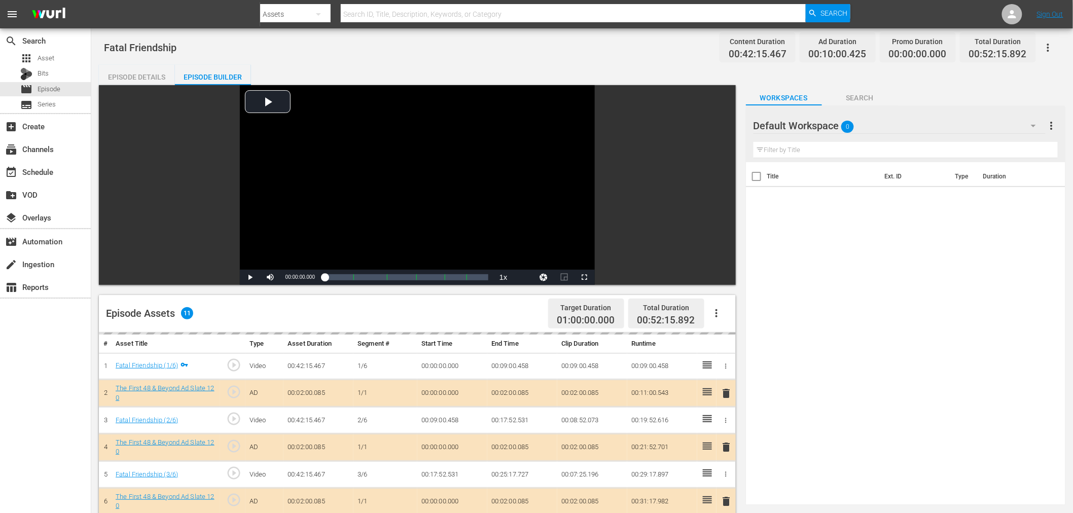
click at [894, 115] on div "Default Workspace 0" at bounding box center [899, 126] width 292 height 28
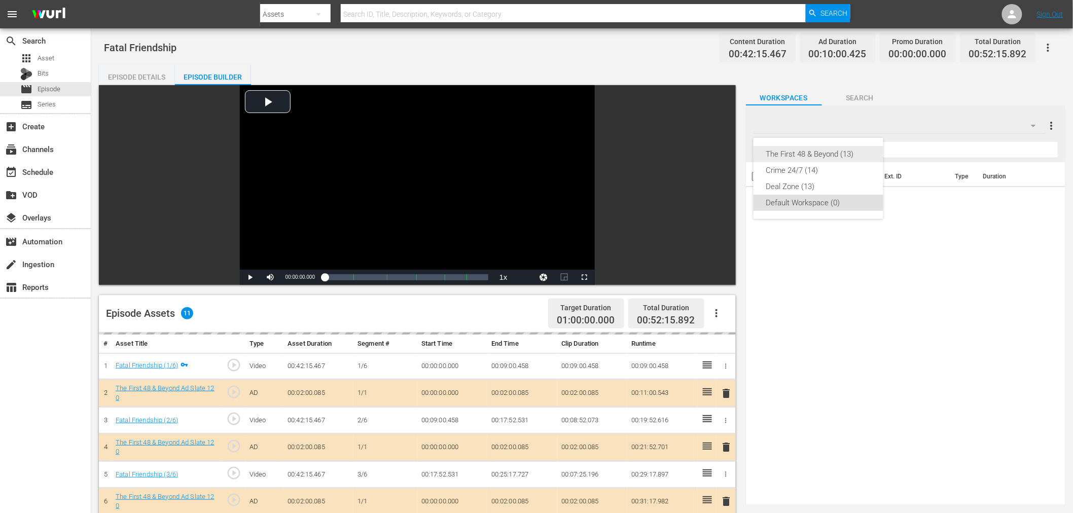
click at [832, 159] on div "The First 48 & Beyond (13)" at bounding box center [818, 154] width 105 height 16
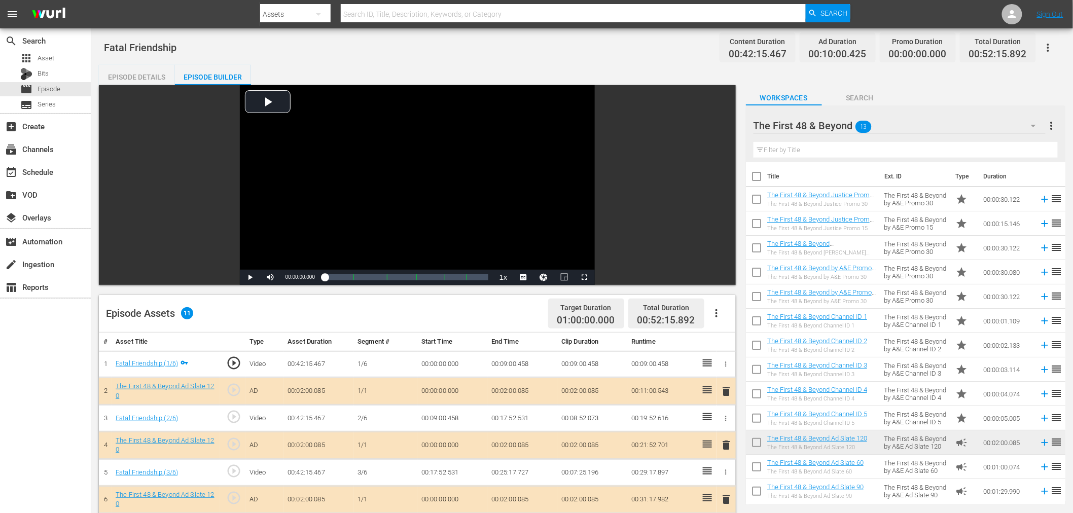
click at [723, 448] on span "delete" at bounding box center [726, 445] width 12 height 12
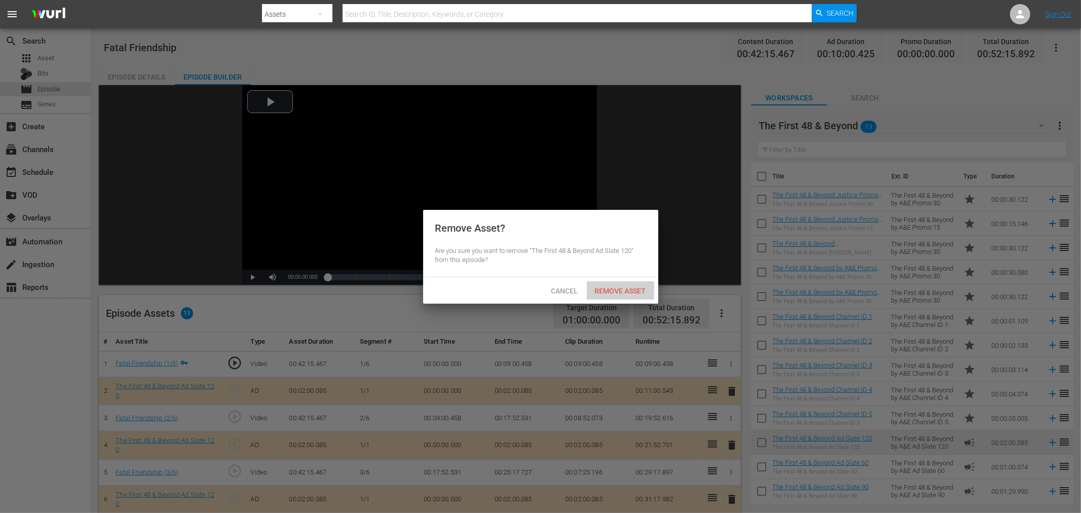
click at [608, 296] on div "Remove Asset" at bounding box center [620, 290] width 67 height 19
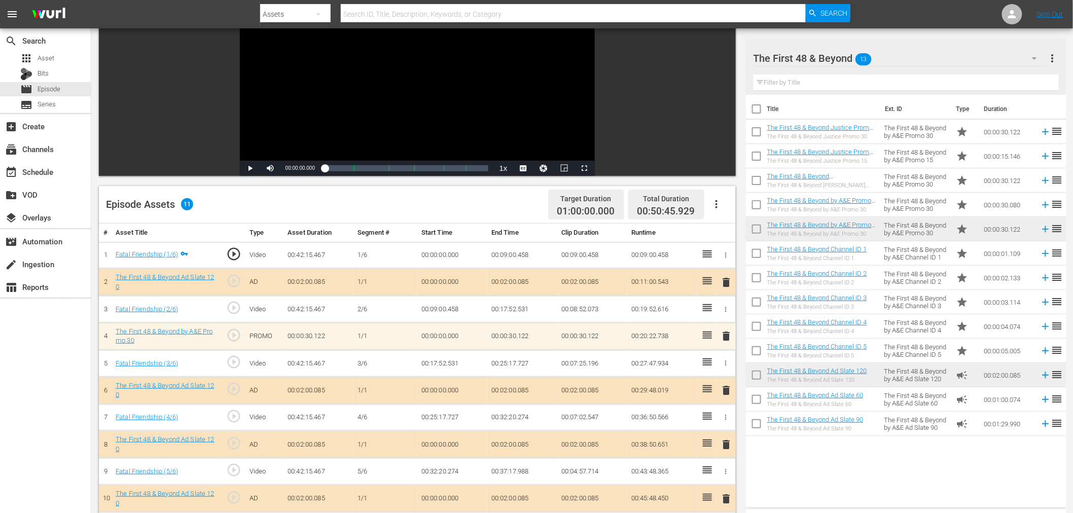
scroll to position [113, 0]
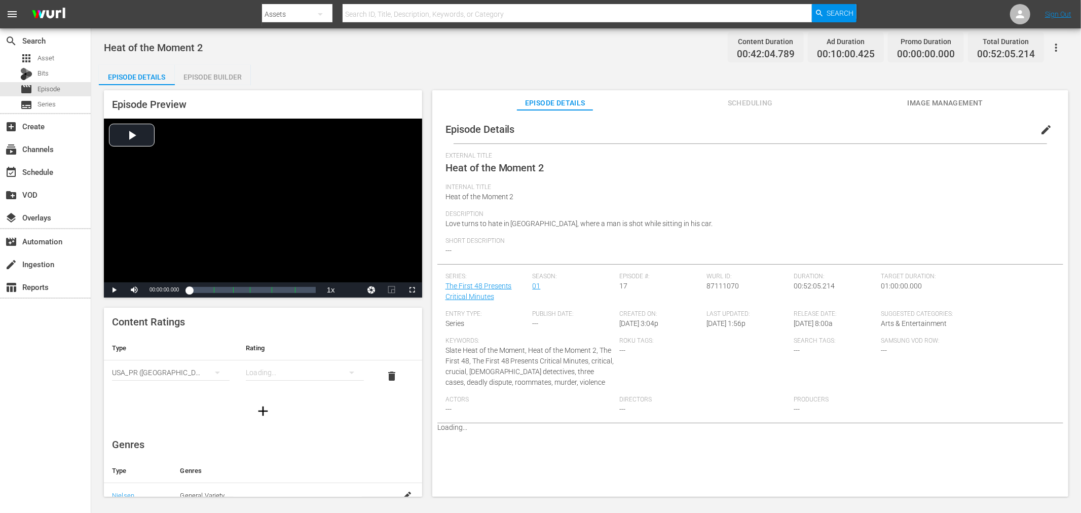
click at [221, 78] on div "Episode Builder" at bounding box center [213, 77] width 76 height 24
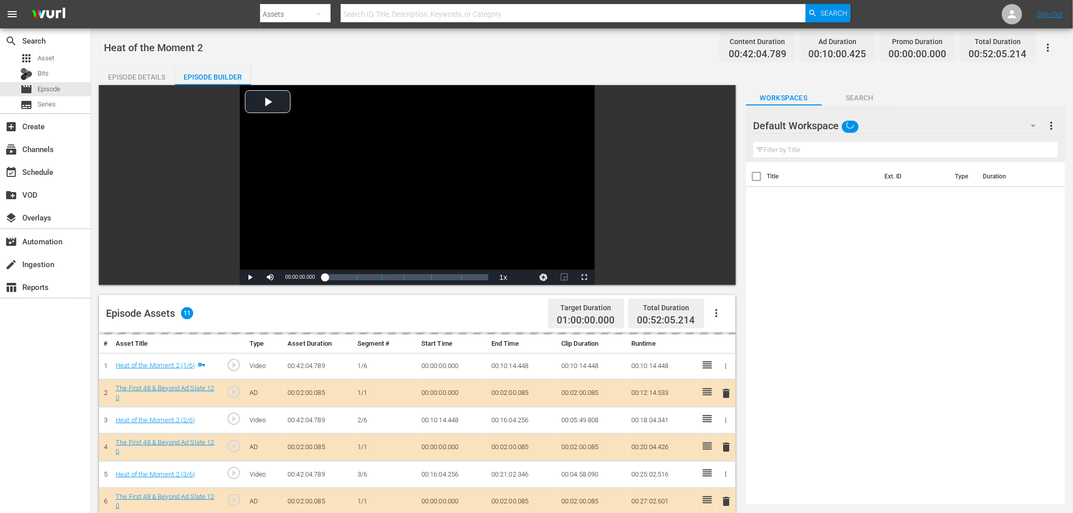
click at [896, 119] on div "Default Workspace" at bounding box center [899, 126] width 292 height 28
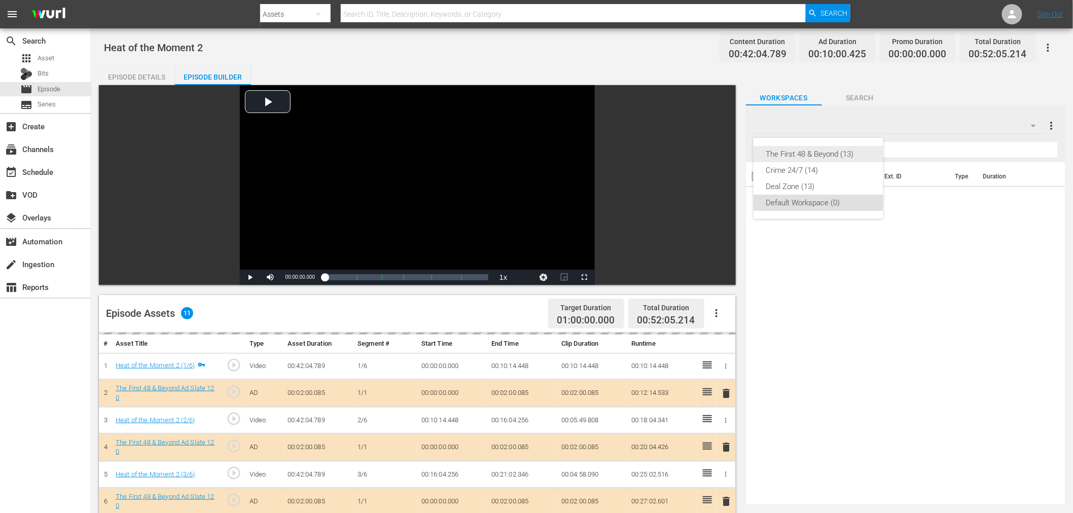
click at [855, 151] on div "The First 48 & Beyond (13)" at bounding box center [818, 154] width 105 height 16
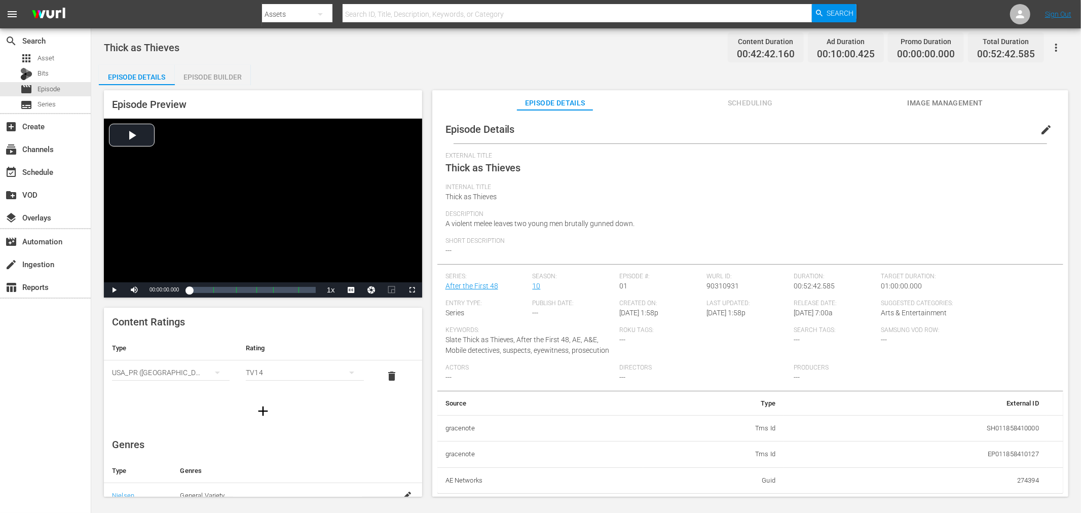
click at [195, 69] on div "Episode Builder" at bounding box center [213, 77] width 76 height 24
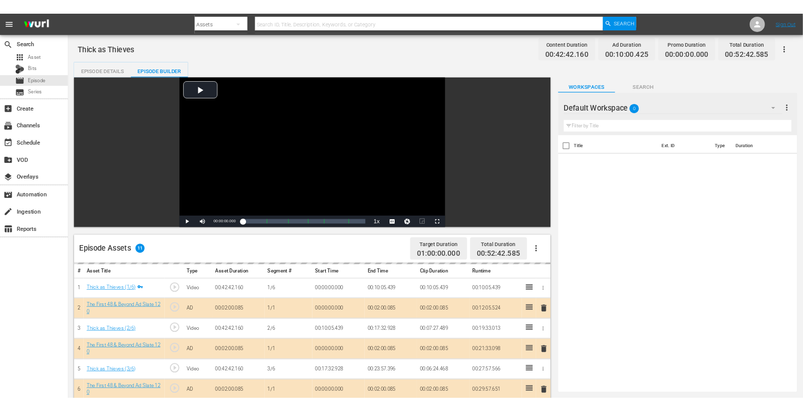
scroll to position [113, 0]
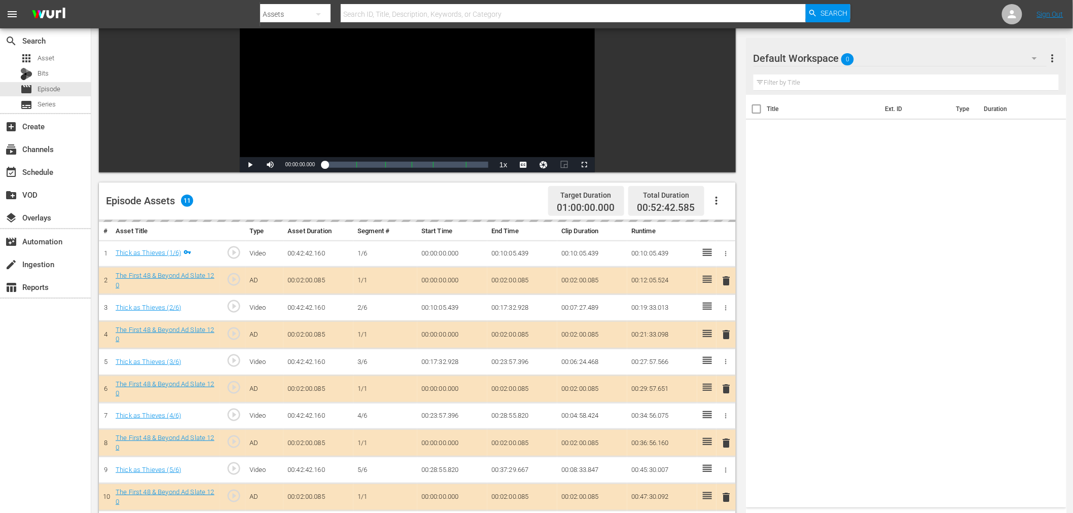
click at [898, 53] on div "Default Workspace 0" at bounding box center [899, 58] width 293 height 28
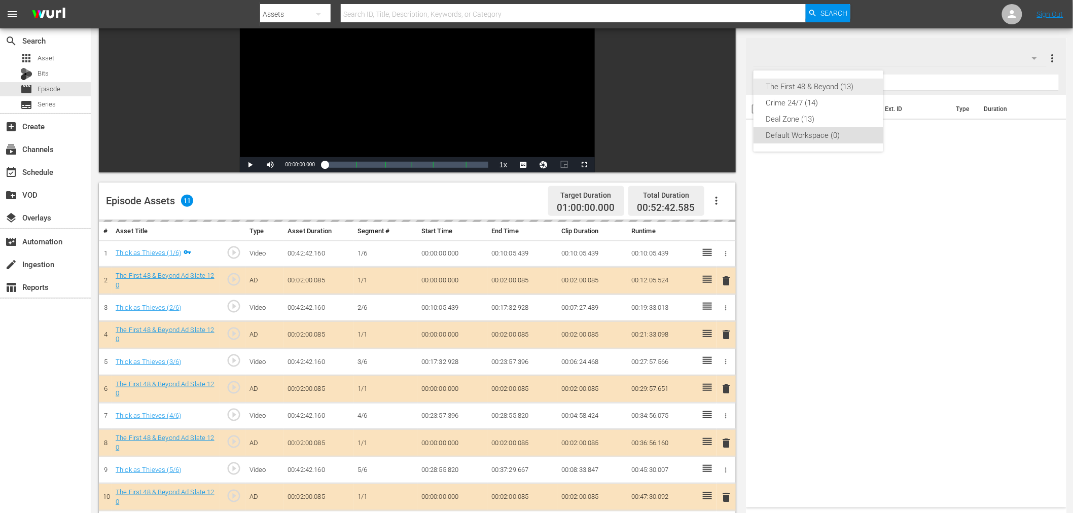
click at [834, 83] on div "The First 48 & Beyond (13)" at bounding box center [818, 87] width 105 height 16
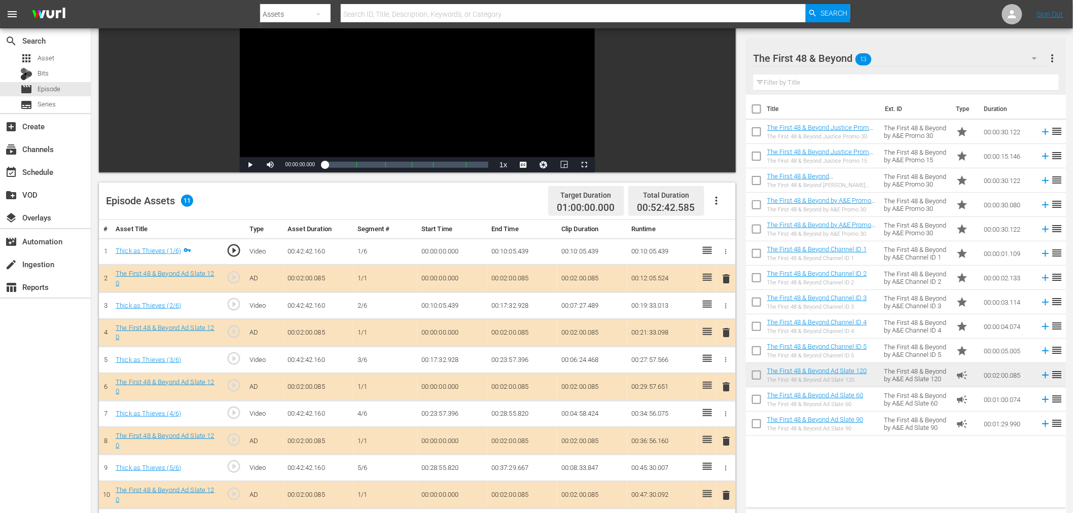
click at [724, 334] on span "delete" at bounding box center [726, 332] width 12 height 12
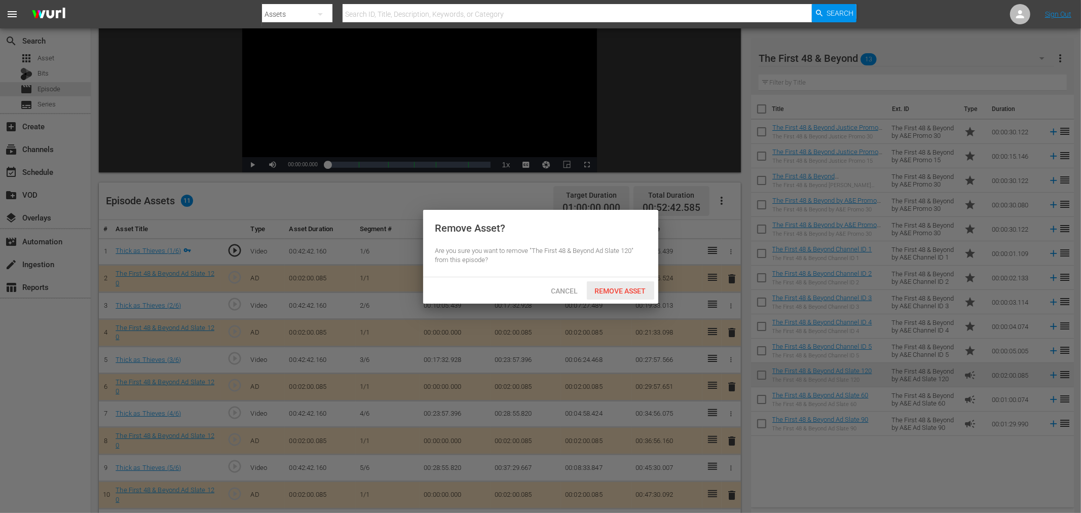
click at [633, 289] on span "Remove Asset" at bounding box center [620, 291] width 67 height 8
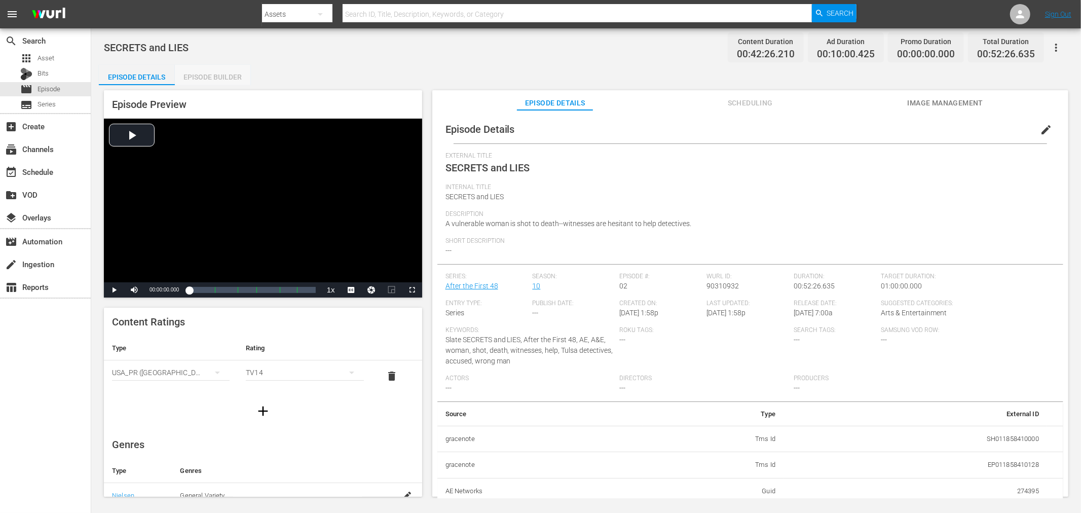
click at [221, 79] on div "Episode Builder" at bounding box center [213, 77] width 76 height 24
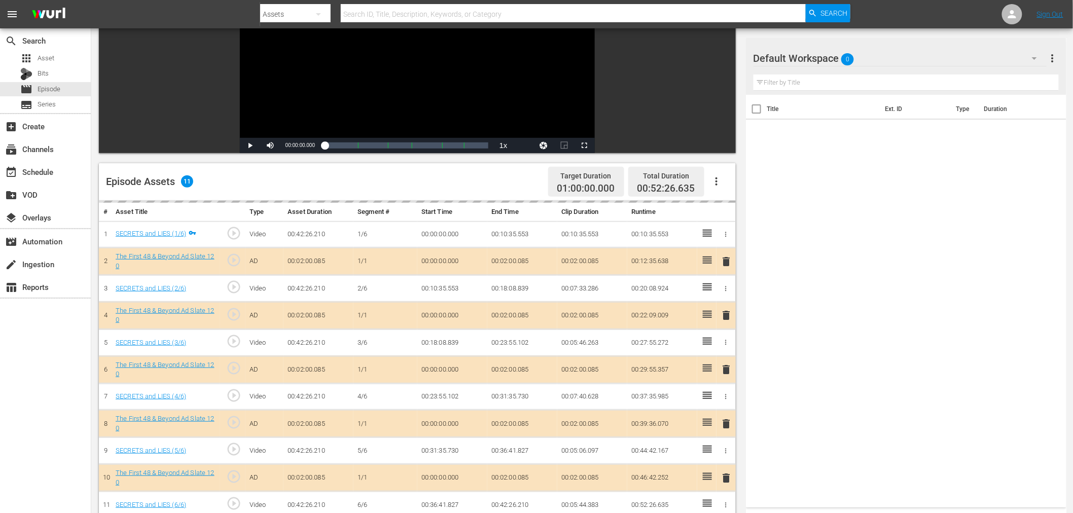
scroll to position [169, 0]
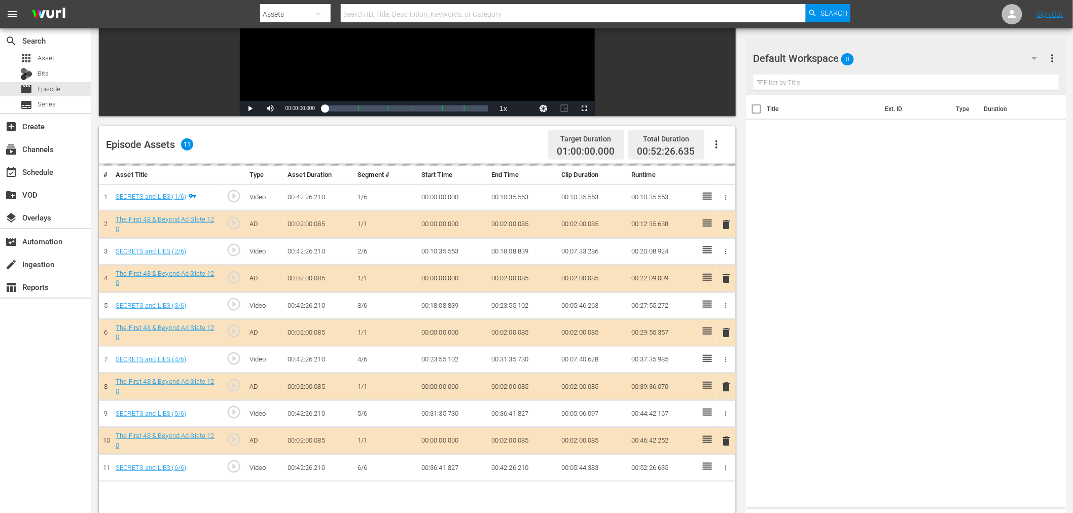
click at [954, 61] on div "Default Workspace 0" at bounding box center [899, 58] width 293 height 28
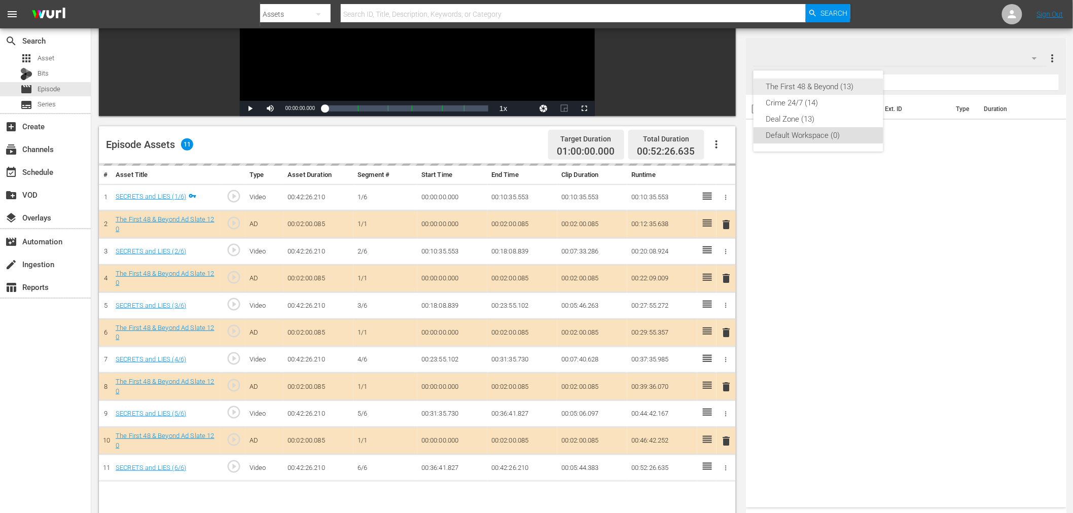
click at [796, 82] on div "The First 48 & Beyond (13)" at bounding box center [818, 87] width 105 height 16
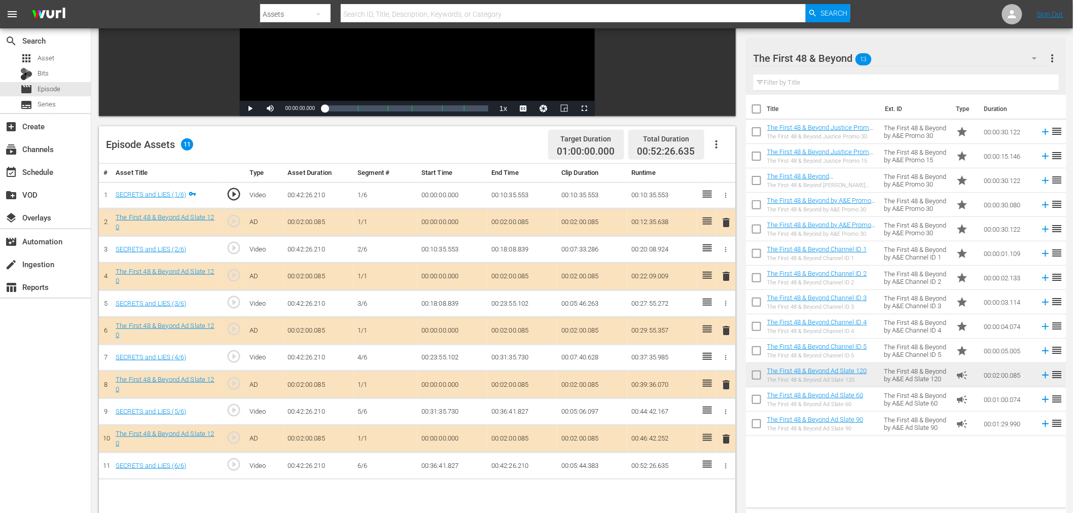
click at [727, 270] on span "delete" at bounding box center [726, 276] width 12 height 12
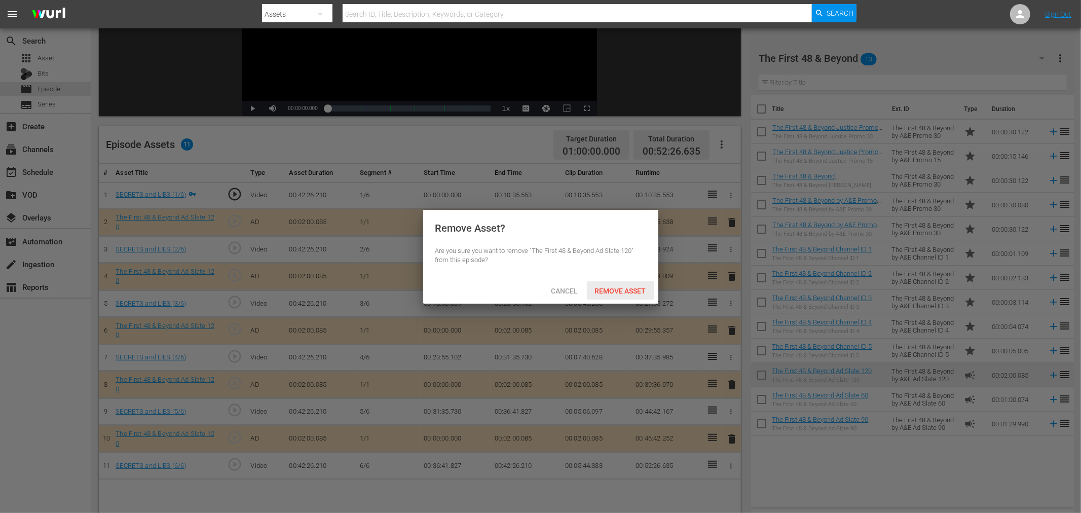
click at [628, 298] on div "Remove Asset" at bounding box center [620, 290] width 67 height 19
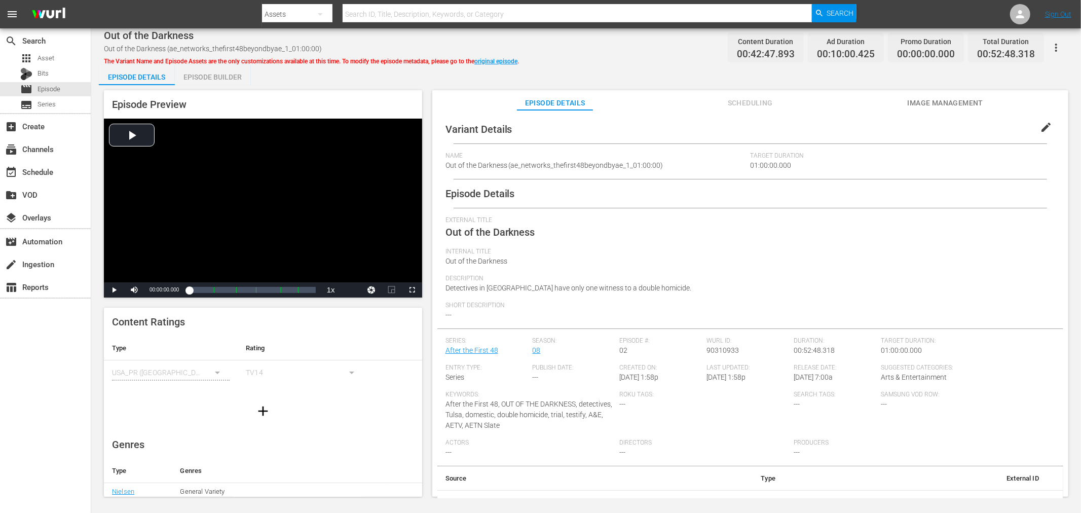
click at [214, 77] on div "Episode Builder" at bounding box center [213, 77] width 76 height 24
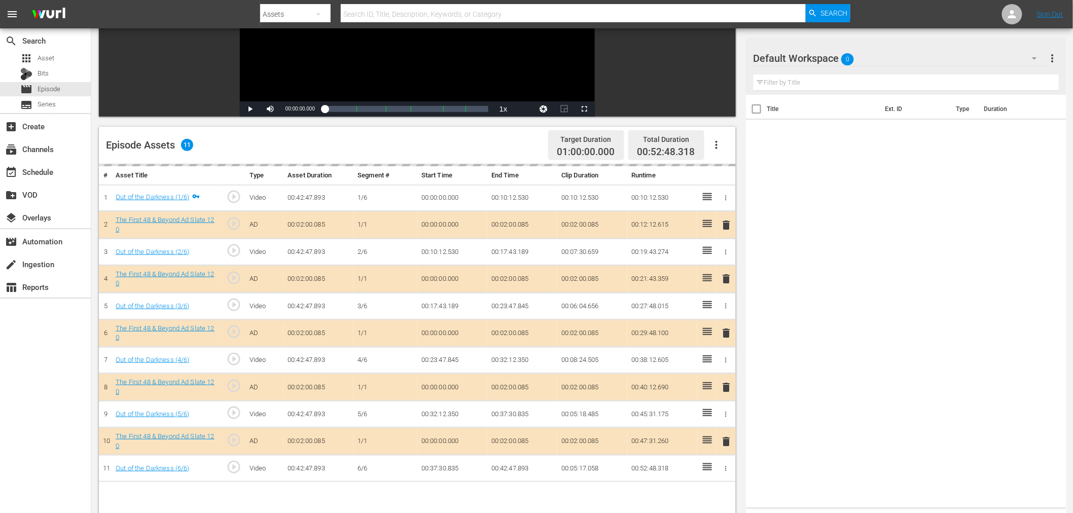
scroll to position [169, 0]
click at [944, 48] on div "Default Workspace 0" at bounding box center [899, 58] width 293 height 28
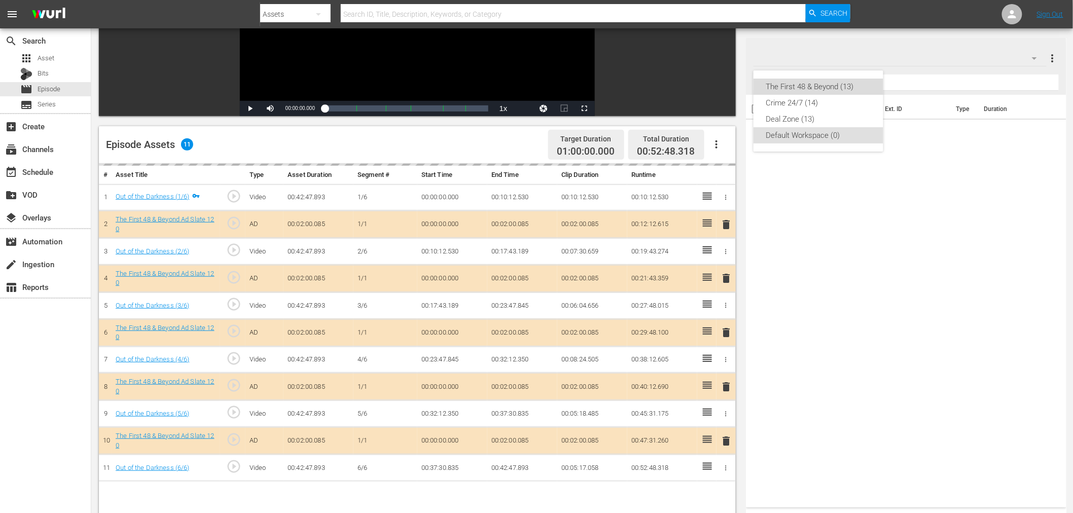
click at [774, 88] on div "The First 48 & Beyond (13)" at bounding box center [818, 87] width 105 height 16
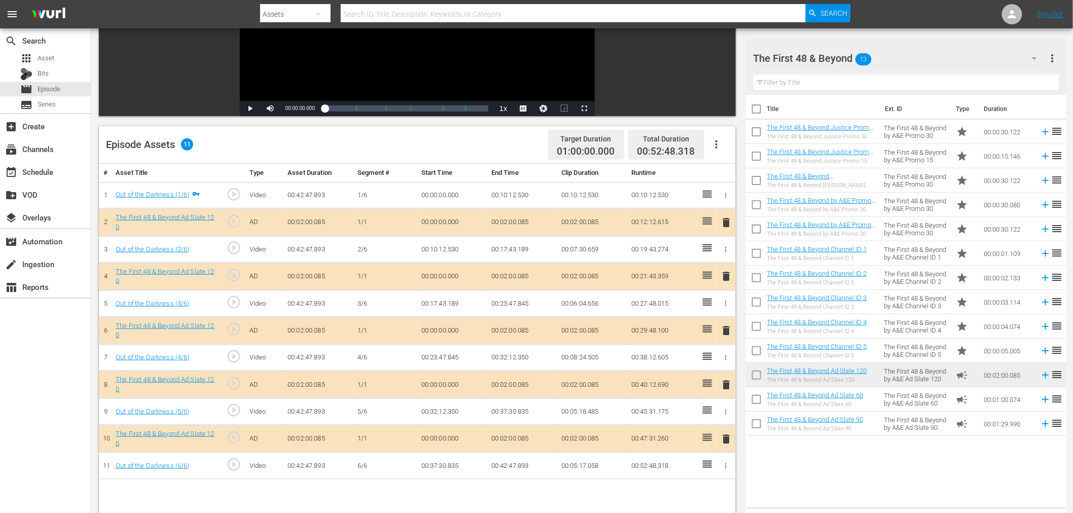
click at [729, 275] on span "delete" at bounding box center [726, 276] width 12 height 12
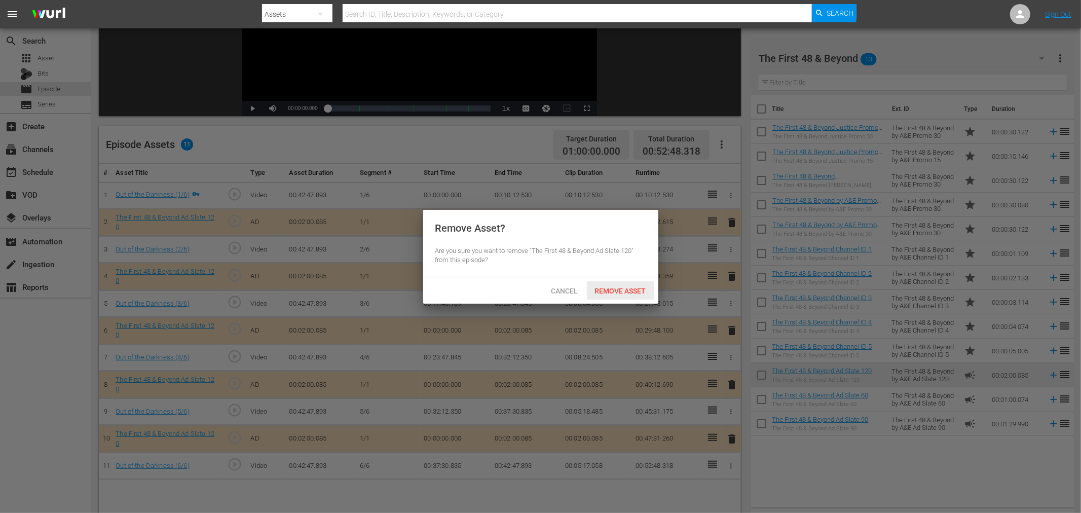
click at [625, 287] on span "Remove Asset" at bounding box center [620, 291] width 67 height 8
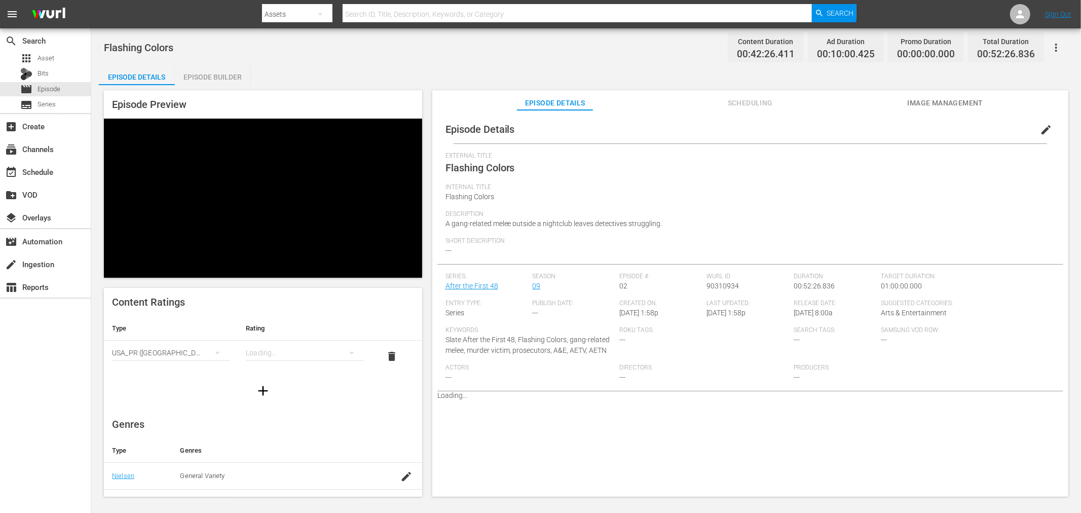
click at [219, 62] on div "Flashing Colors Content Duration 00:42:26.411 Ad Duration 00:10:00.425 Promo Du…" at bounding box center [586, 263] width 990 height 470
click at [216, 84] on div "Episode Builder" at bounding box center [213, 77] width 76 height 24
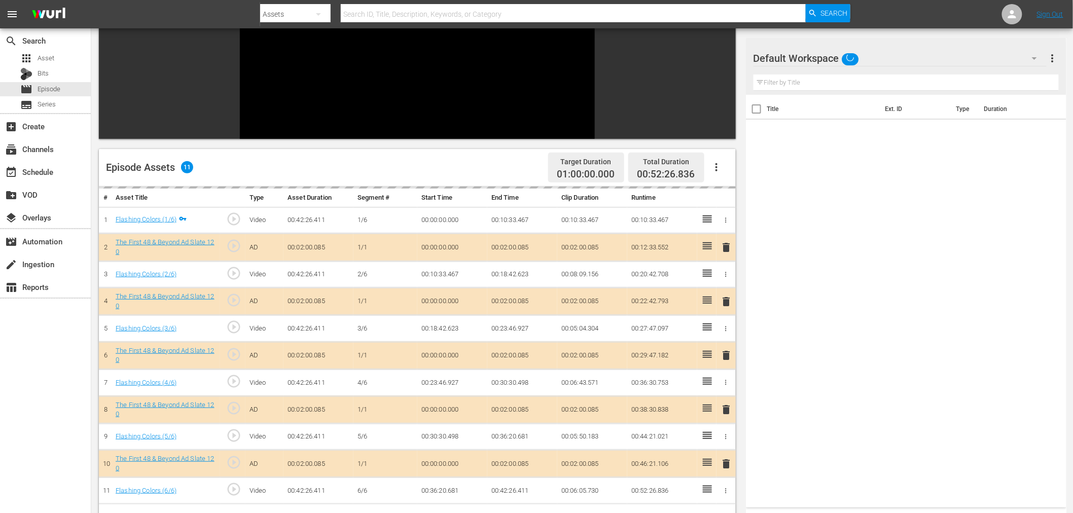
scroll to position [140, 0]
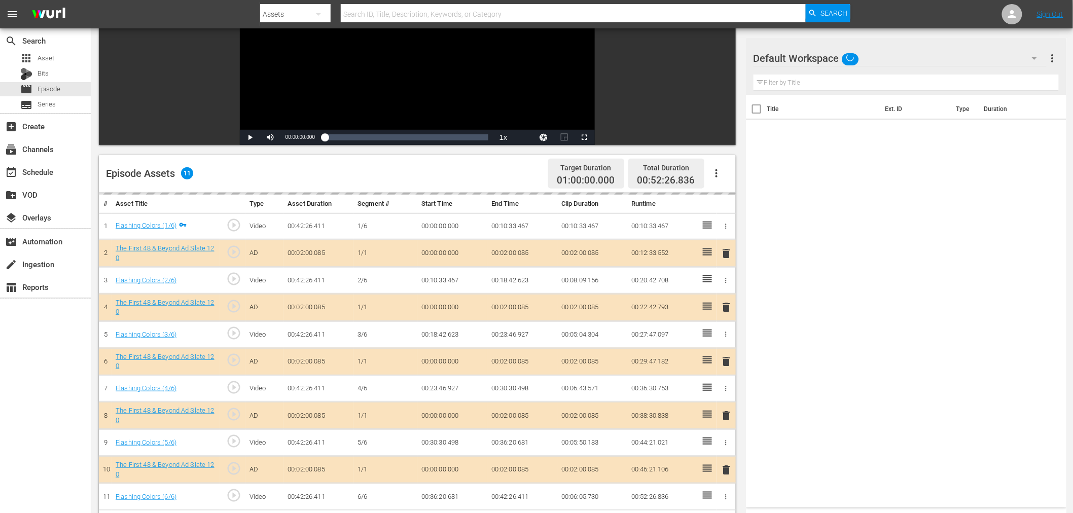
click at [879, 51] on div "Default Workspace" at bounding box center [899, 58] width 293 height 28
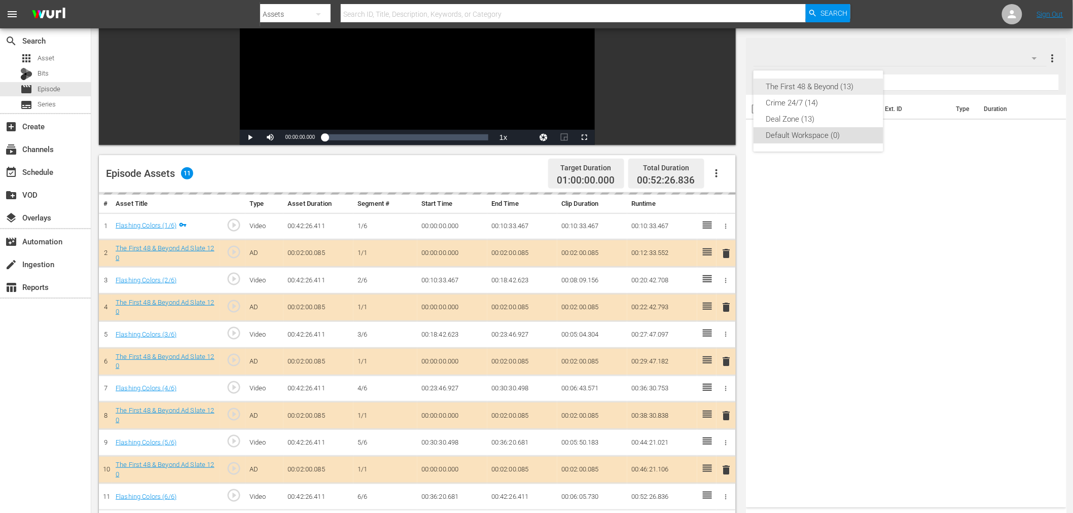
click at [815, 87] on div "The First 48 & Beyond (13)" at bounding box center [818, 87] width 105 height 16
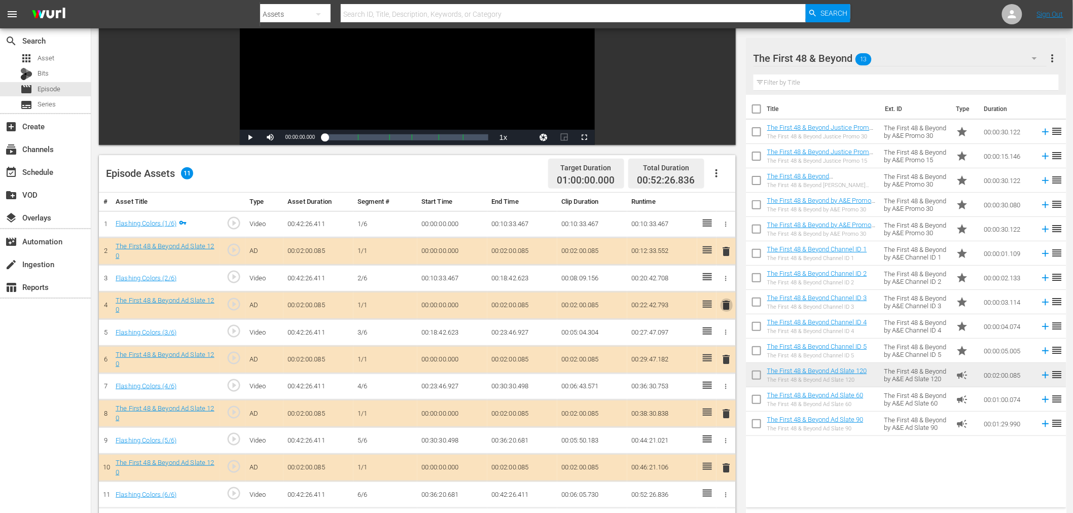
click at [730, 303] on span "delete" at bounding box center [726, 305] width 12 height 12
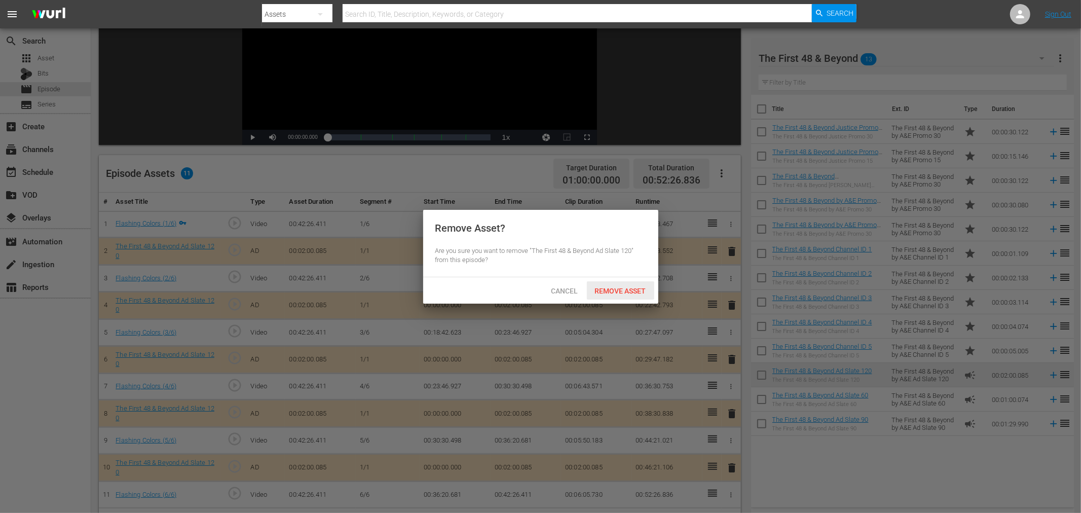
click at [587, 293] on span "Remove Asset" at bounding box center [620, 291] width 67 height 8
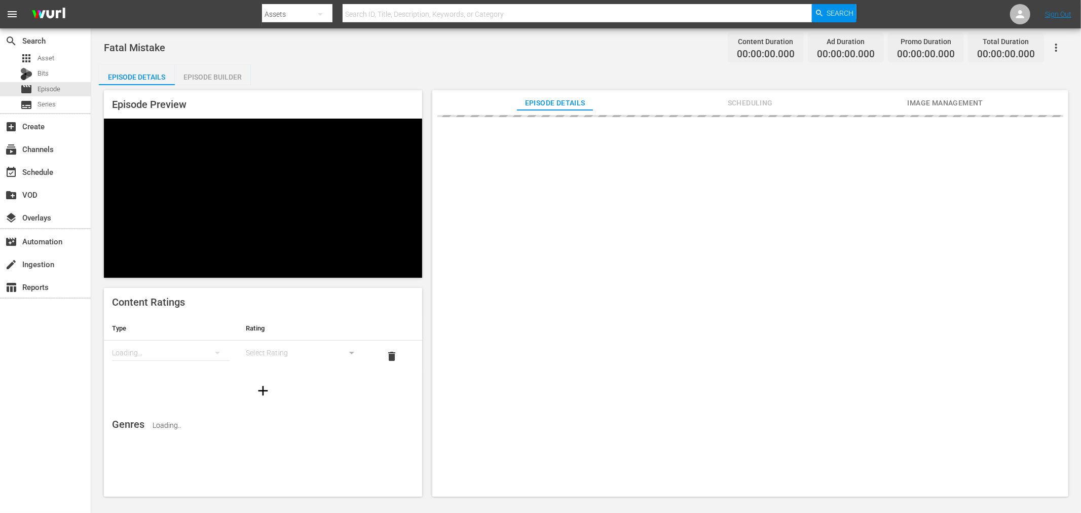
click at [219, 84] on div "Episode Builder" at bounding box center [213, 77] width 76 height 24
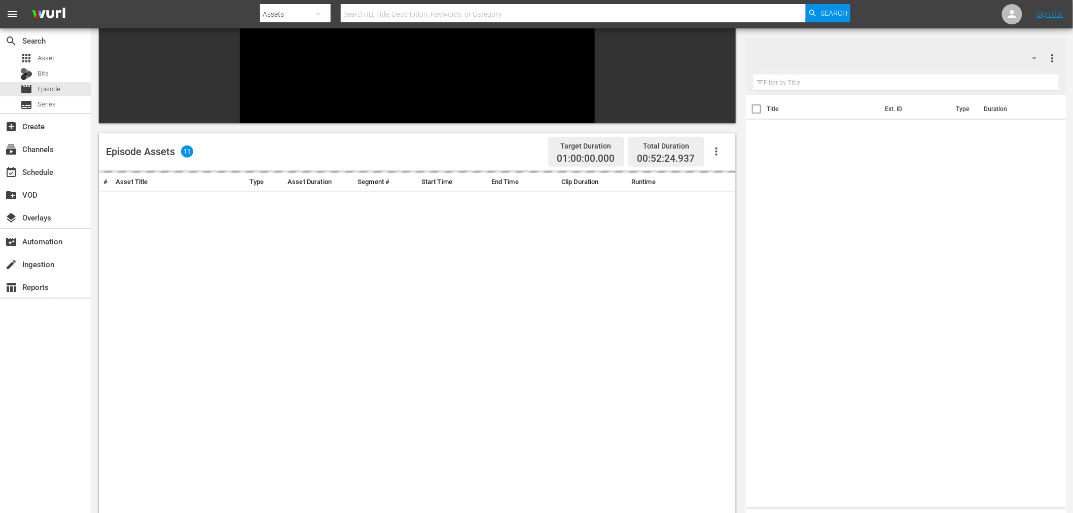
scroll to position [140, 0]
click at [891, 64] on div at bounding box center [899, 58] width 293 height 28
click at [875, 51] on div at bounding box center [536, 256] width 1073 height 513
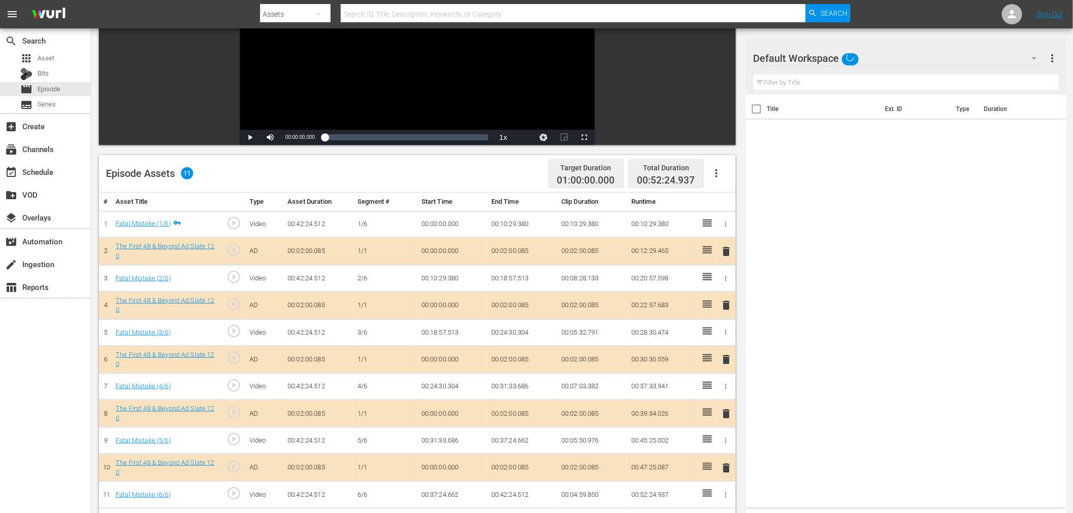
click at [726, 305] on span "delete" at bounding box center [726, 305] width 12 height 12
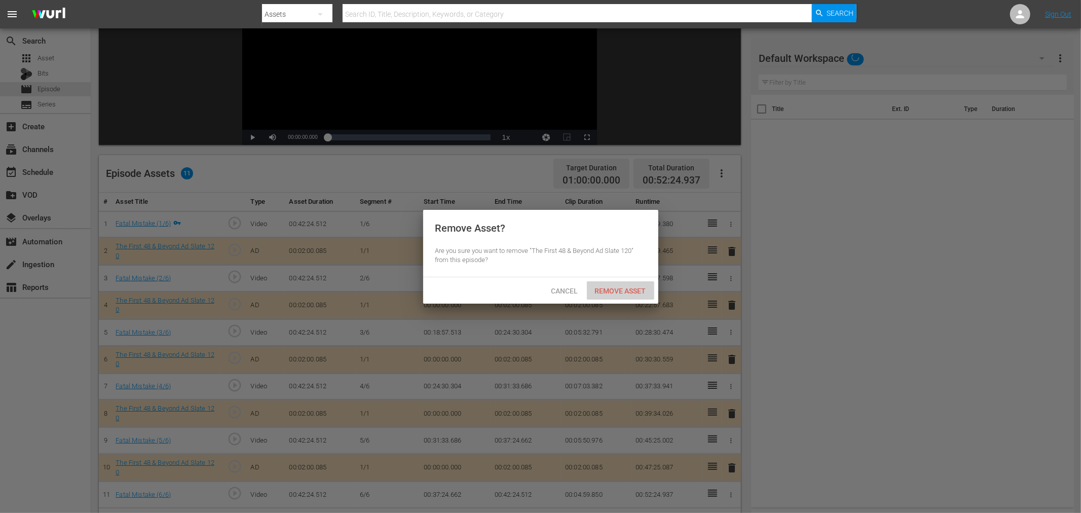
click at [640, 295] on div "Remove Asset" at bounding box center [620, 290] width 67 height 19
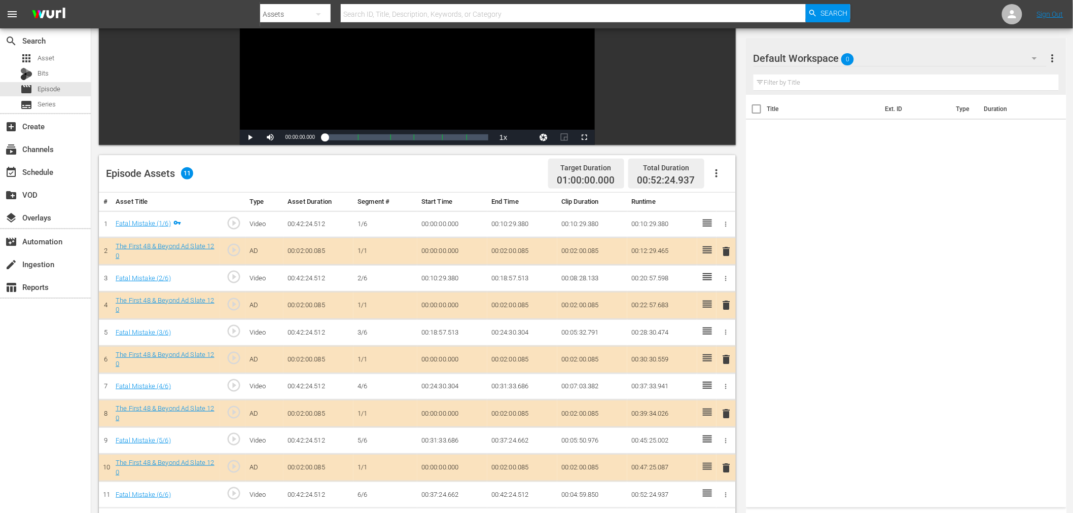
click at [904, 46] on div "Default Workspace 0" at bounding box center [899, 58] width 293 height 28
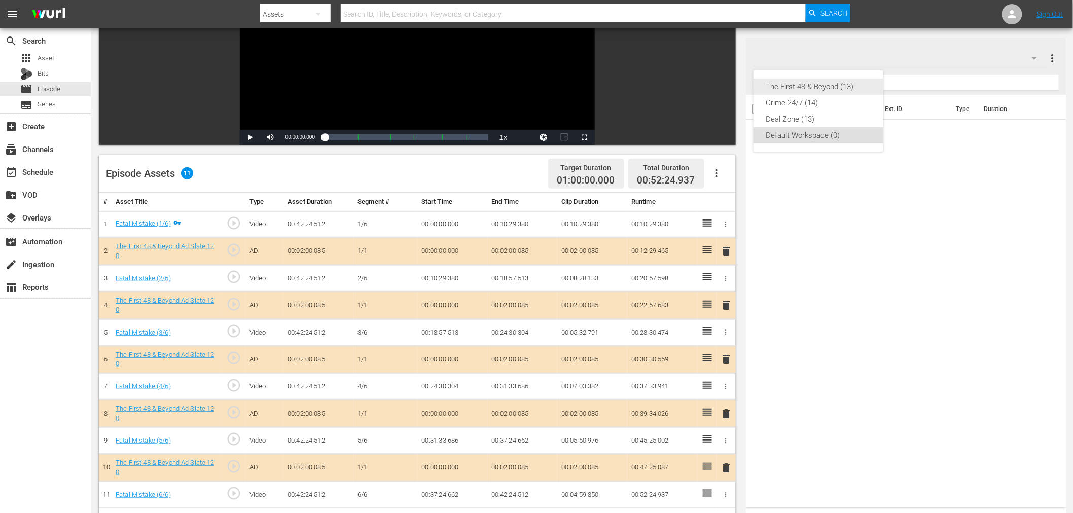
click at [824, 84] on div "The First 48 & Beyond (13)" at bounding box center [818, 87] width 105 height 16
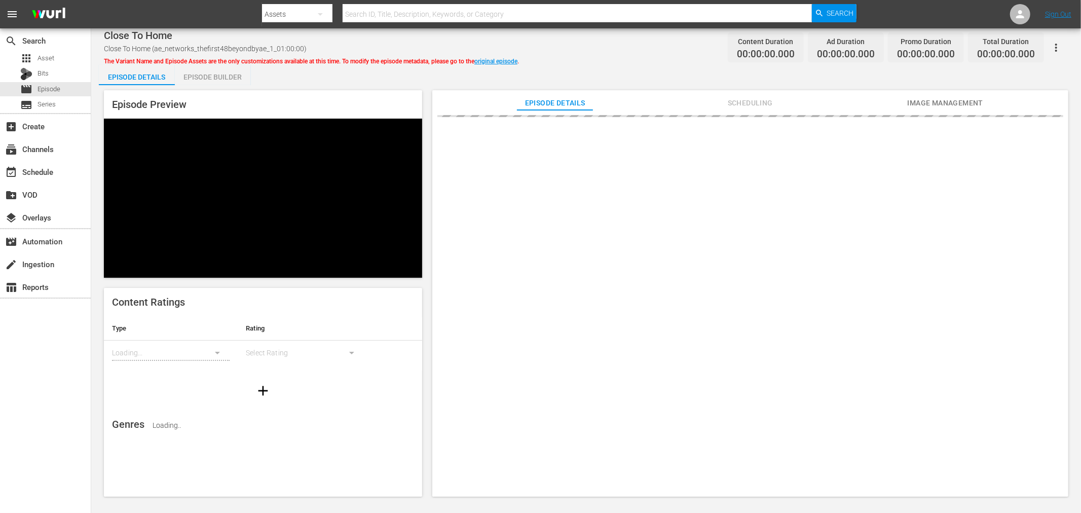
click at [232, 78] on div "Episode Builder" at bounding box center [213, 77] width 76 height 24
